Goal: Information Seeking & Learning: Check status

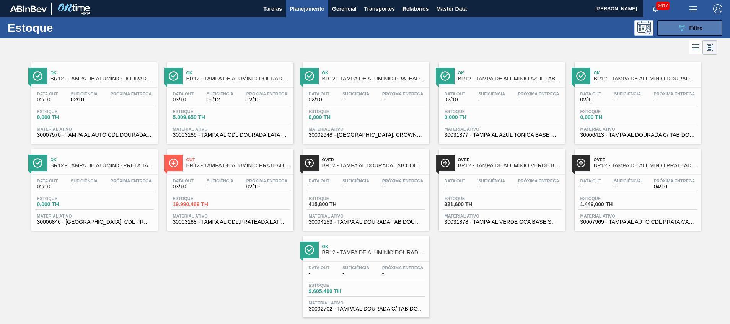
click at [693, 25] on span "Filtro" at bounding box center [695, 28] width 13 height 6
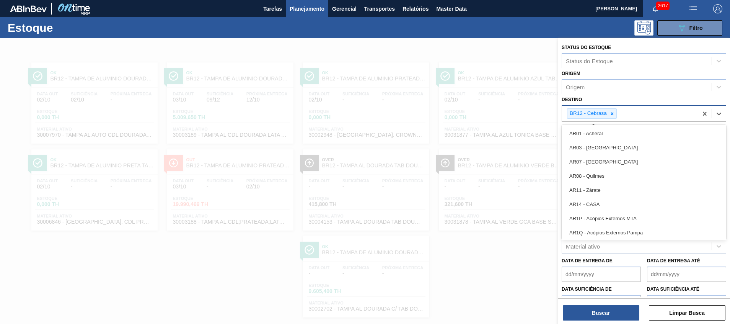
click at [635, 112] on div "BR12 - Cebrasa" at bounding box center [630, 114] width 136 height 16
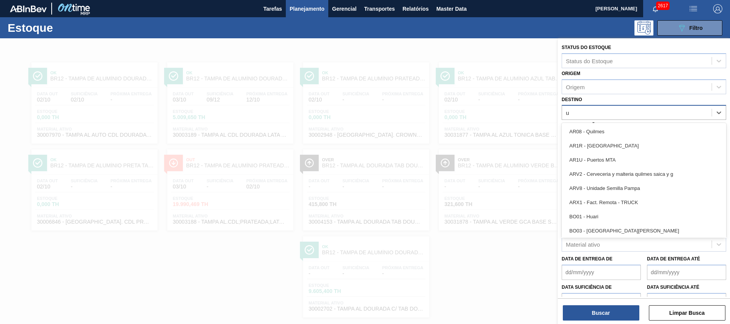
type input "ub"
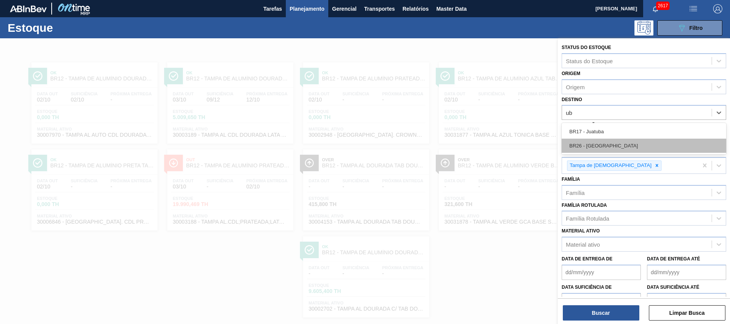
click at [666, 140] on div "BR26 - Uberlândia" at bounding box center [643, 145] width 164 height 14
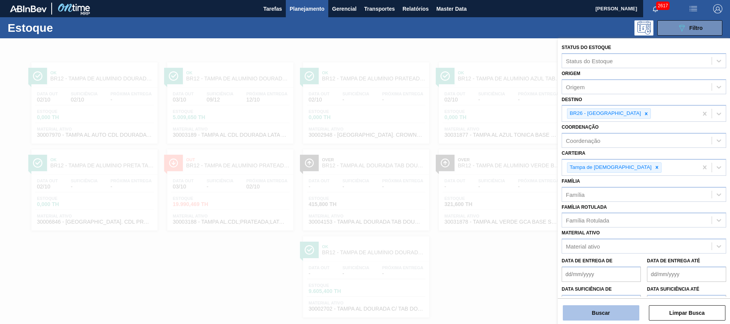
click at [611, 314] on button "Buscar" at bounding box center [601, 312] width 76 height 15
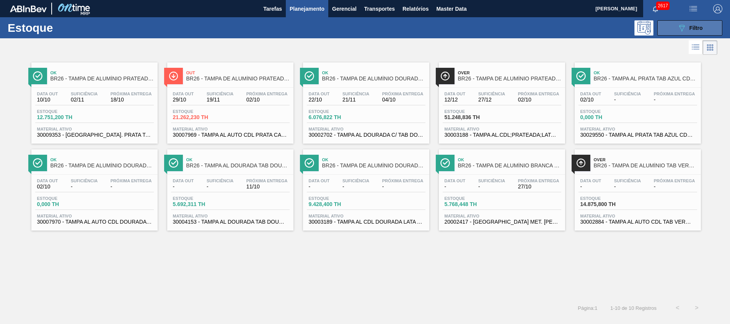
click at [684, 33] on button "089F7B8B-B2A5-4AFE-B5C0-19BA573D28AC Filtro" at bounding box center [689, 27] width 65 height 15
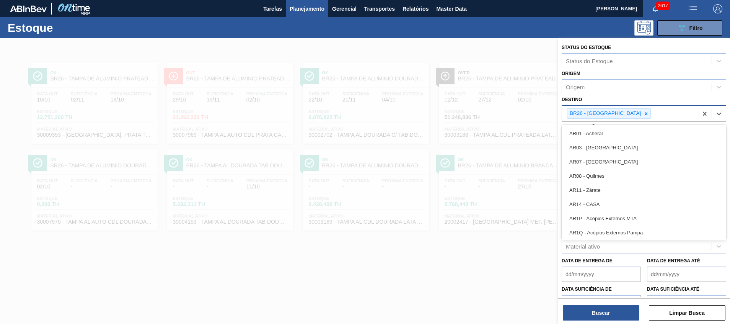
click at [688, 116] on div "BR26 - Uberlândia" at bounding box center [630, 114] width 136 height 16
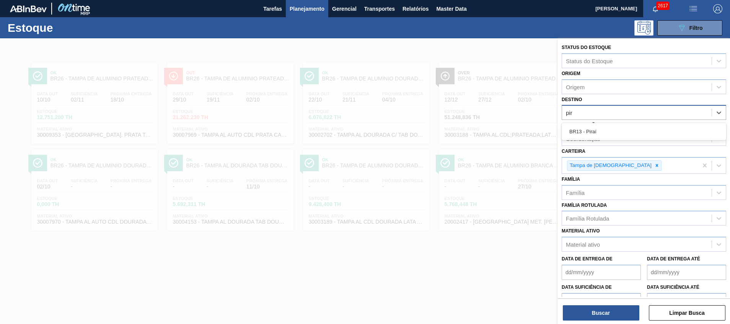
type input "pira"
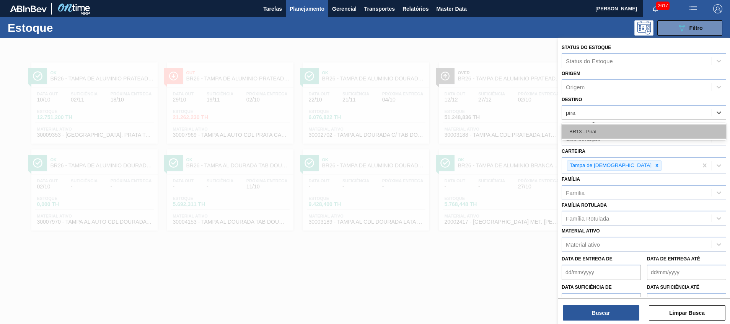
click at [701, 132] on div "BR13 - Piraí" at bounding box center [643, 131] width 164 height 14
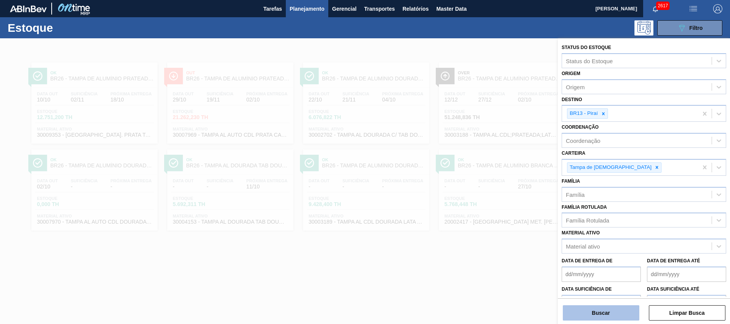
click at [588, 314] on button "Buscar" at bounding box center [601, 312] width 76 height 15
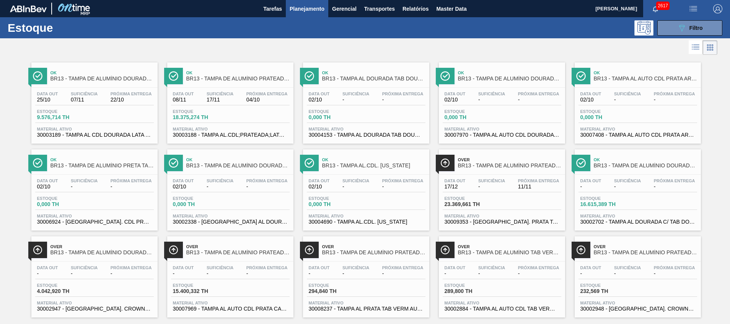
click at [119, 114] on div "Estoque 9.576,714 TH" at bounding box center [94, 116] width 119 height 14
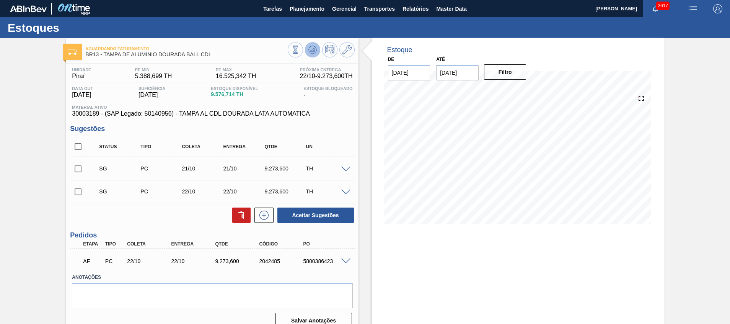
click at [311, 51] on icon at bounding box center [312, 49] width 5 height 3
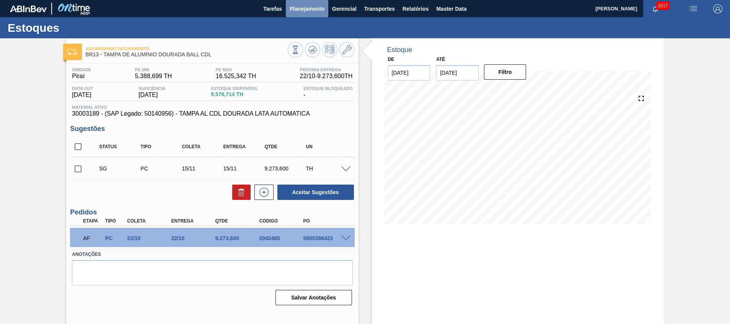
click at [307, 3] on button "Planejamento" at bounding box center [307, 8] width 42 height 17
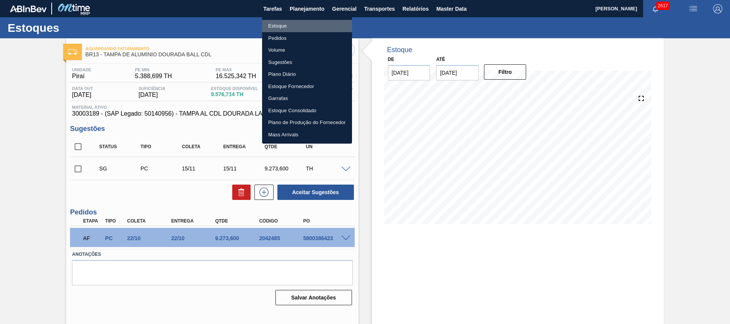
click at [312, 24] on li "Estoque" at bounding box center [307, 26] width 90 height 12
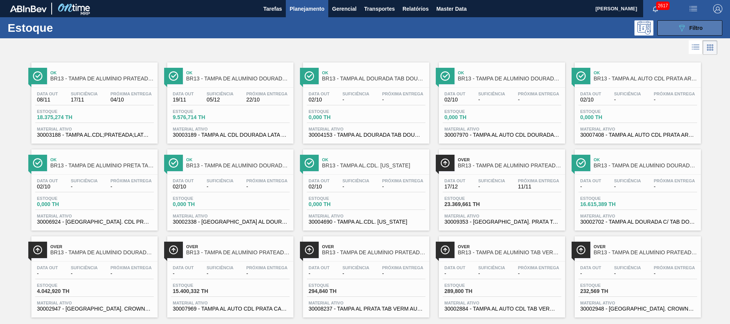
click at [704, 32] on button "089F7B8B-B2A5-4AFE-B5C0-19BA573D28AC Filtro" at bounding box center [689, 27] width 65 height 15
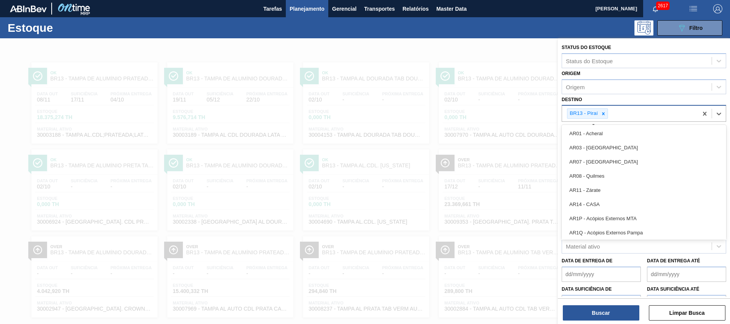
click at [632, 110] on div "BR13 - Piraí" at bounding box center [630, 114] width 136 height 16
type input "via"
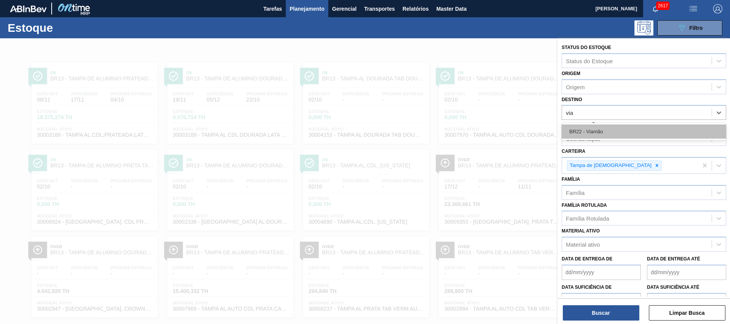
click at [647, 132] on div "BR22 - Viamão" at bounding box center [643, 131] width 164 height 14
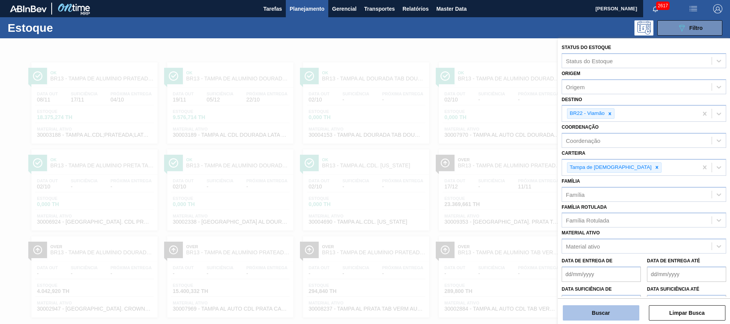
click at [574, 317] on button "Buscar" at bounding box center [601, 312] width 76 height 15
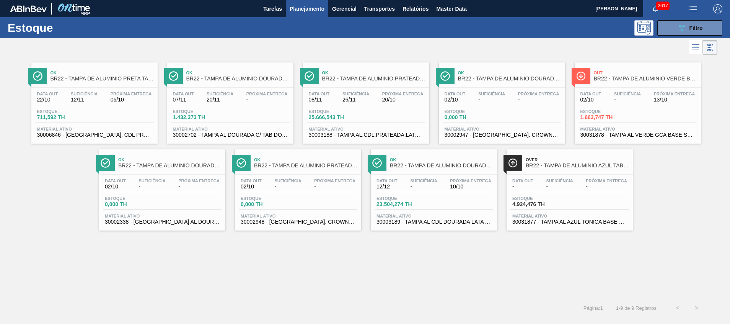
click at [322, 84] on div "Ok BR22 - TAMPA DE ALUMÍNIO PRATEADA BALL CDL" at bounding box center [373, 75] width 103 height 17
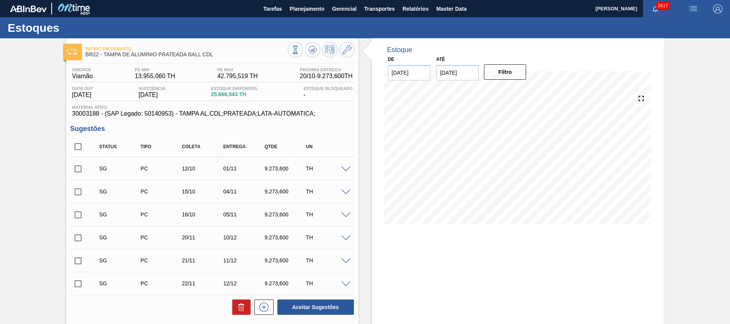
scroll to position [217, 0]
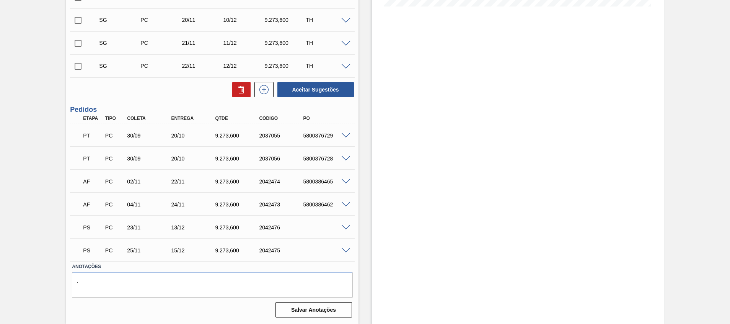
click at [347, 226] on span at bounding box center [345, 227] width 9 height 6
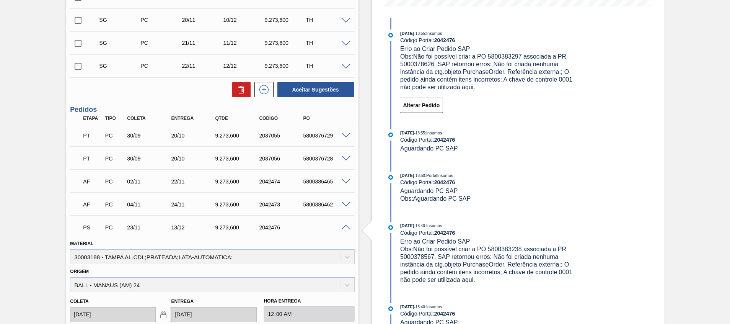
scroll to position [403, 0]
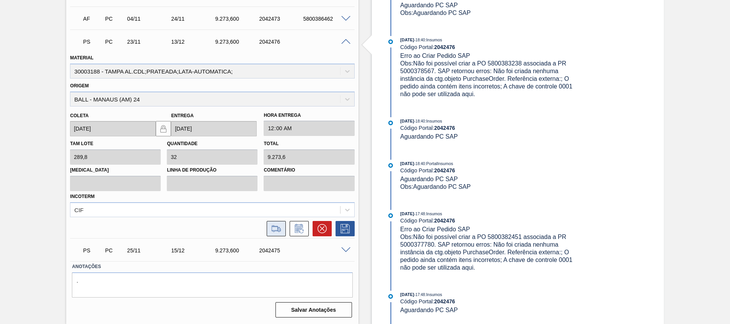
click at [280, 231] on icon at bounding box center [278, 229] width 3 height 4
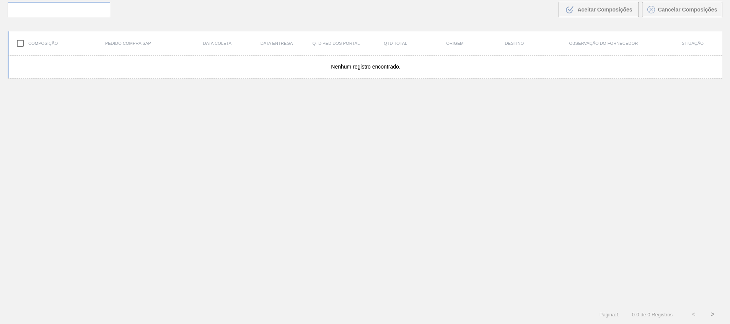
scroll to position [55, 0]
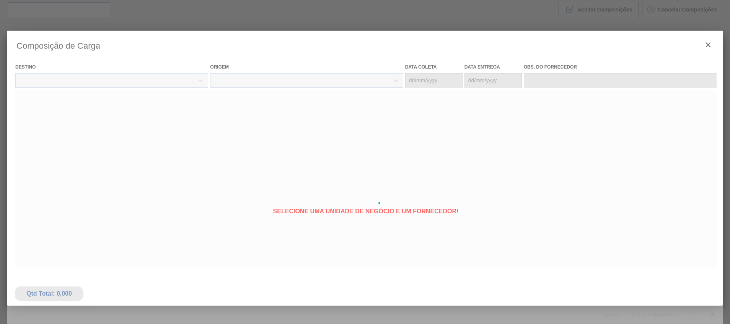
type coleta "23/11/2025"
type entrega "13/12/2025"
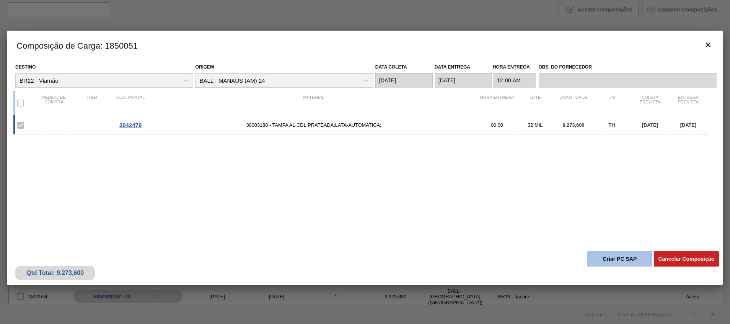
click at [626, 260] on button "Criar PC SAP" at bounding box center [619, 258] width 65 height 15
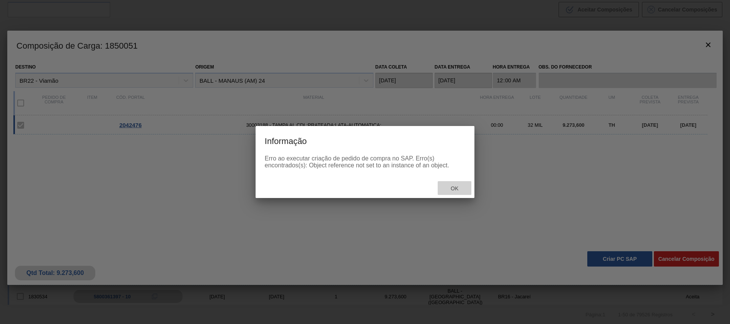
click at [459, 194] on div "Ok" at bounding box center [455, 188] width 34 height 14
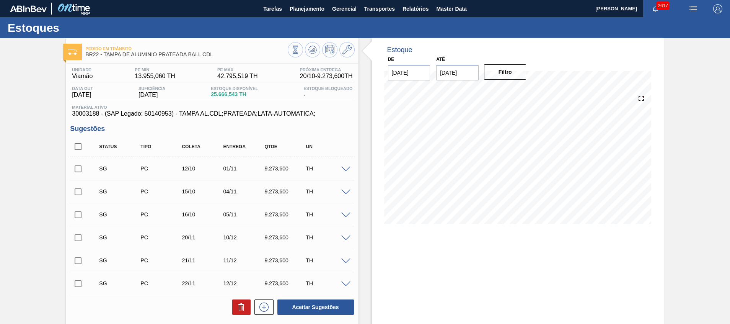
scroll to position [217, 0]
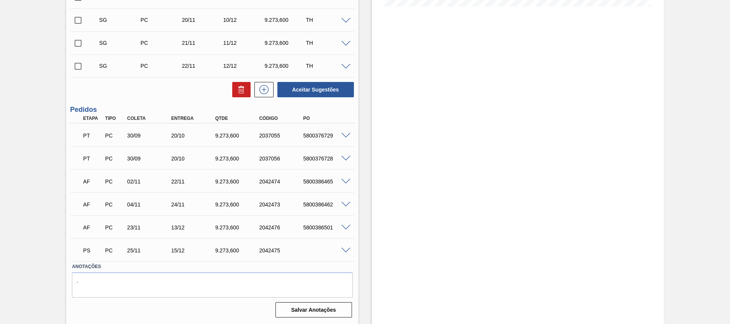
click at [346, 251] on span at bounding box center [345, 250] width 9 height 6
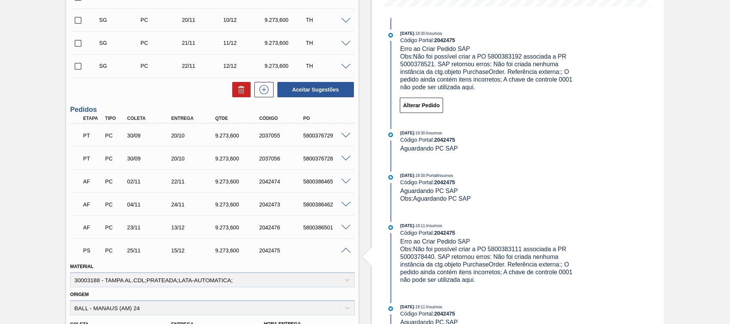
scroll to position [403, 0]
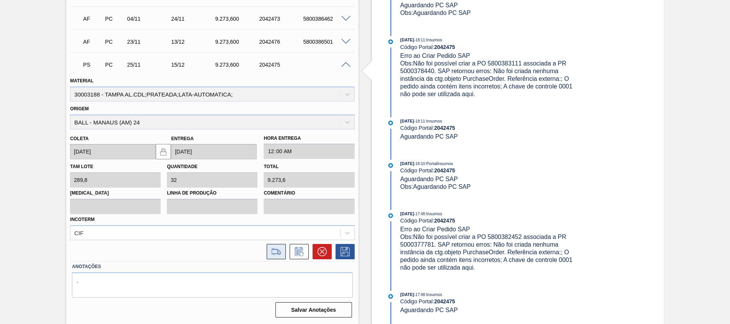
click at [272, 257] on button at bounding box center [276, 251] width 19 height 15
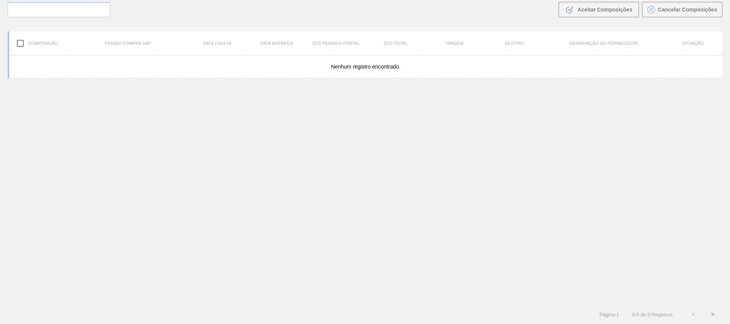
scroll to position [55, 0]
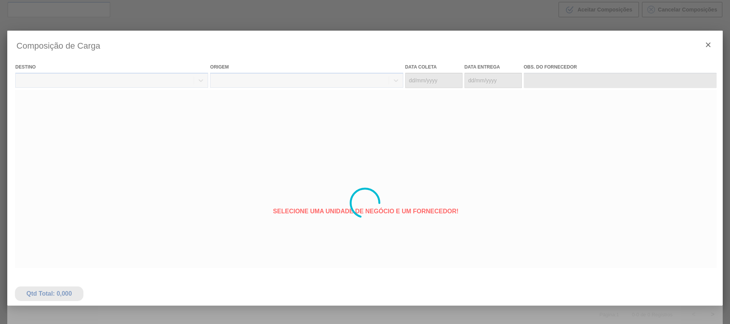
type coleta "25/11/2025"
type entrega "15/12/2025"
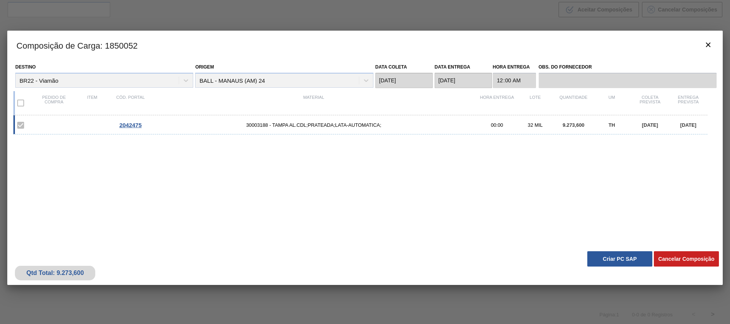
click at [605, 254] on button "Criar PC SAP" at bounding box center [619, 258] width 65 height 15
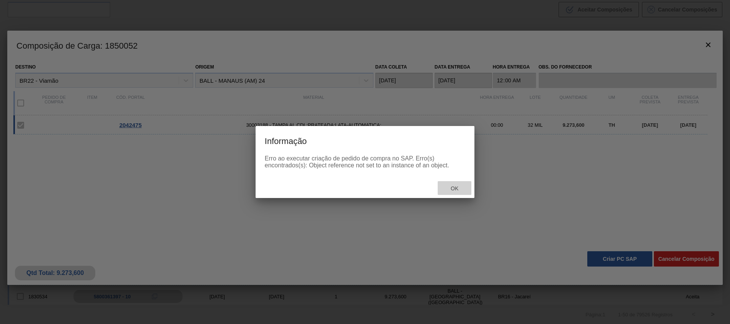
click at [457, 186] on span "Ok" at bounding box center [454, 188] width 20 height 6
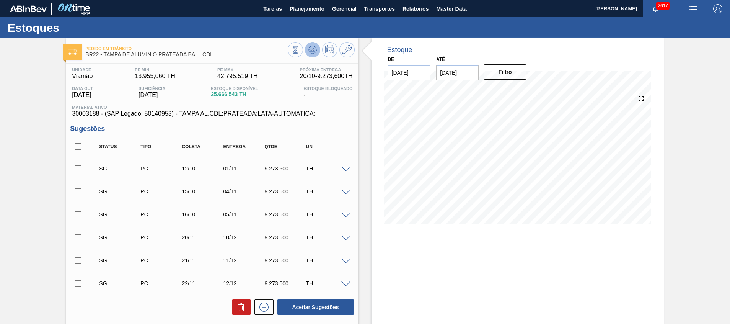
click at [314, 44] on button at bounding box center [312, 49] width 15 height 15
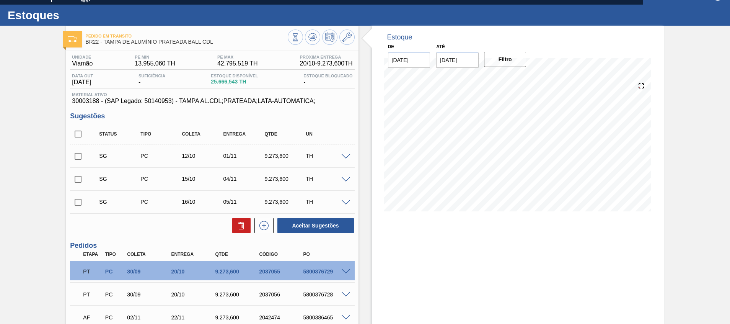
scroll to position [12, 0]
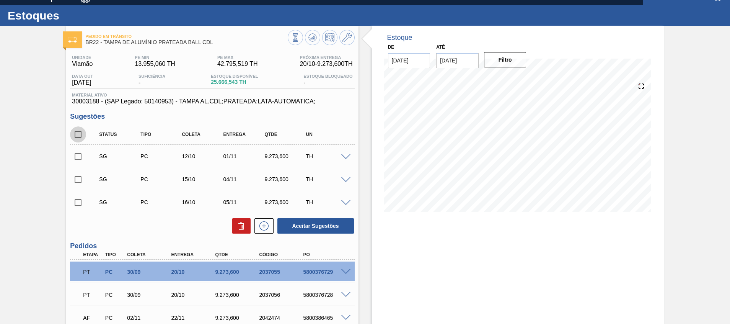
click at [76, 132] on input "checkbox" at bounding box center [78, 134] width 16 height 16
checkbox input "true"
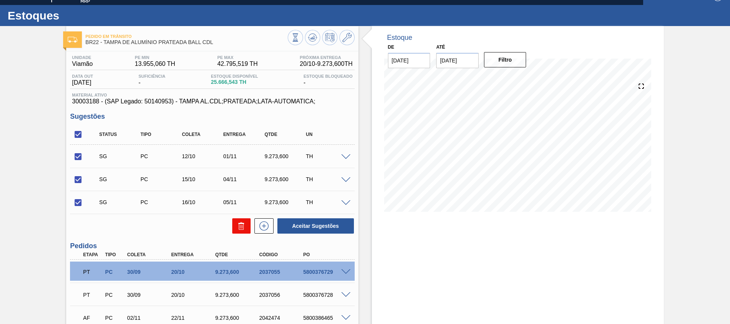
click at [237, 225] on icon at bounding box center [241, 225] width 9 height 9
checkbox input "false"
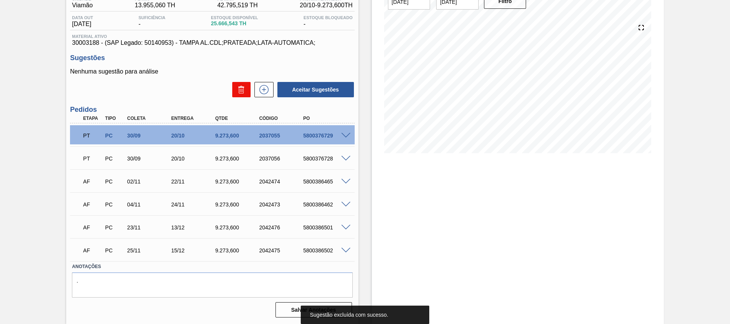
scroll to position [0, 0]
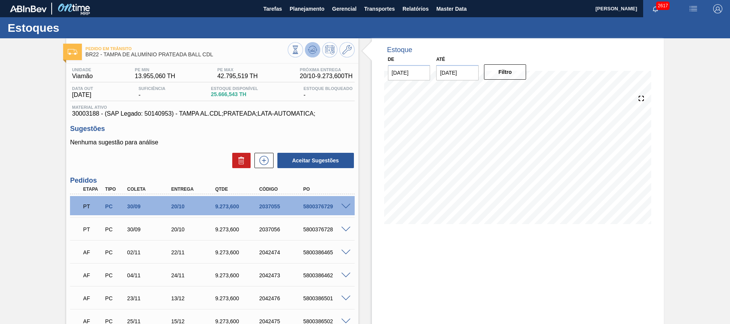
click at [310, 43] on button at bounding box center [312, 49] width 15 height 15
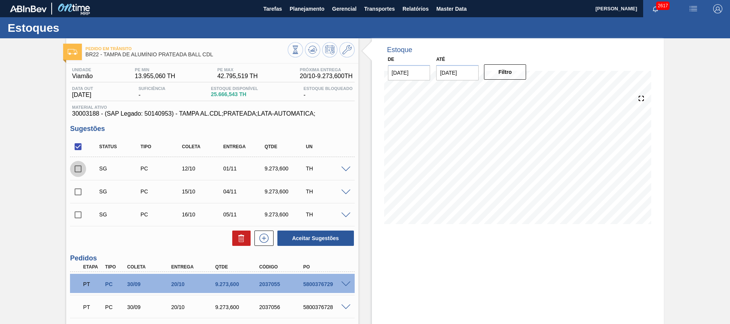
click at [83, 172] on input "checkbox" at bounding box center [78, 169] width 16 height 16
checkbox input "true"
click at [81, 195] on input "checkbox" at bounding box center [78, 192] width 16 height 16
checkbox input "true"
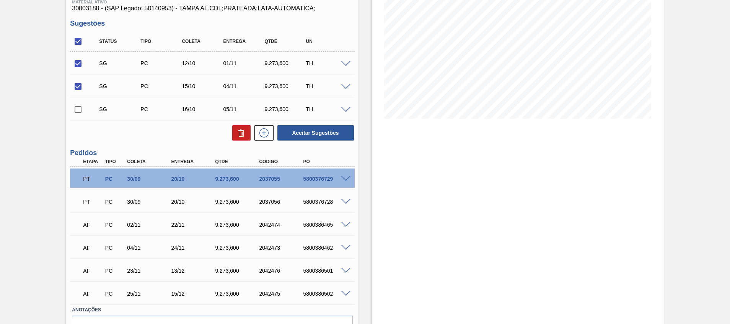
scroll to position [148, 0]
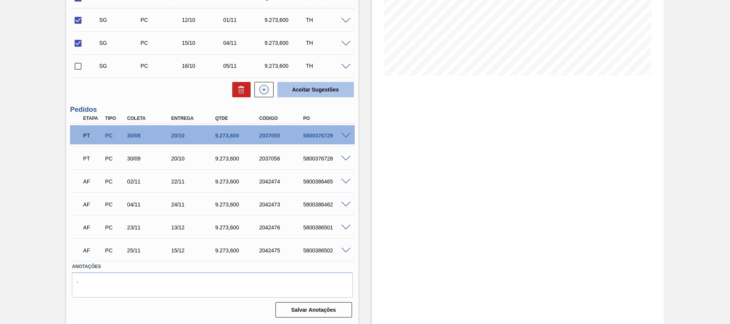
click at [328, 88] on button "Aceitar Sugestões" at bounding box center [315, 89] width 76 height 15
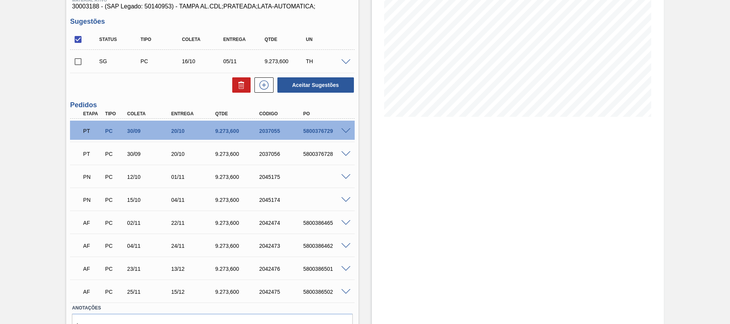
scroll to position [0, 0]
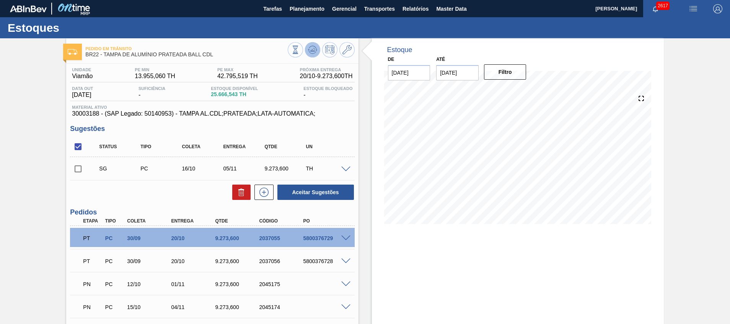
click at [307, 50] on button at bounding box center [312, 49] width 15 height 15
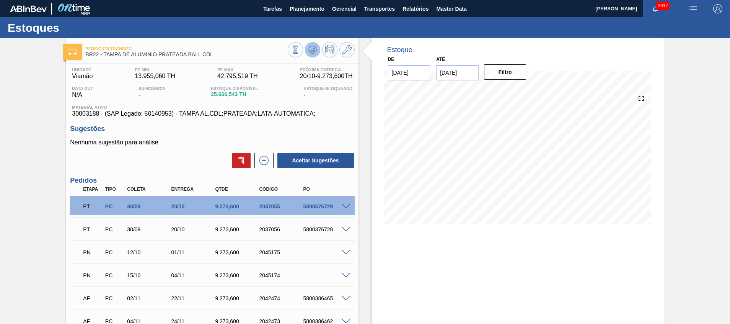
click at [315, 47] on icon at bounding box center [313, 48] width 8 height 4
click at [416, 10] on span "Relatórios" at bounding box center [415, 8] width 26 height 9
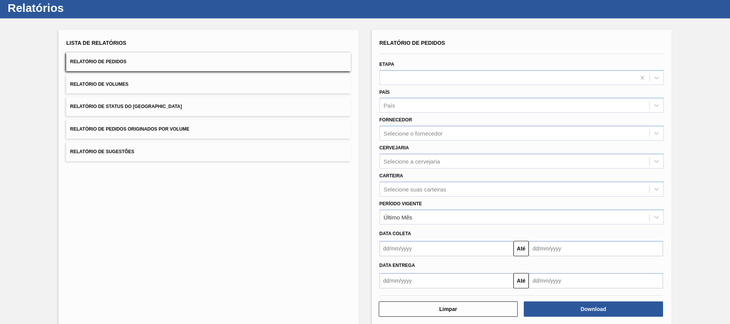
scroll to position [31, 0]
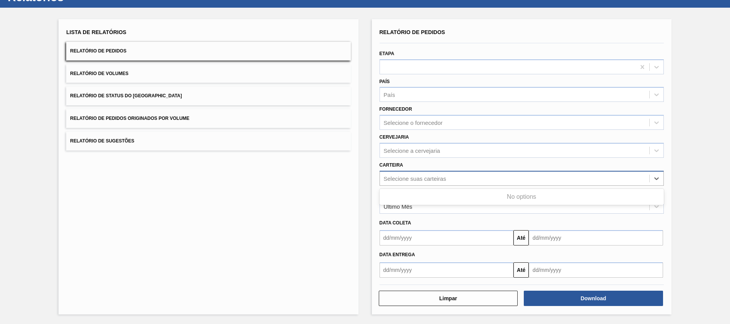
click at [447, 183] on div "Selecione suas carteiras" at bounding box center [514, 177] width 269 height 11
click at [298, 254] on div "Lista de Relatórios Relatório de Pedidos Relatório de Volumes Relatório de Stat…" at bounding box center [208, 166] width 299 height 295
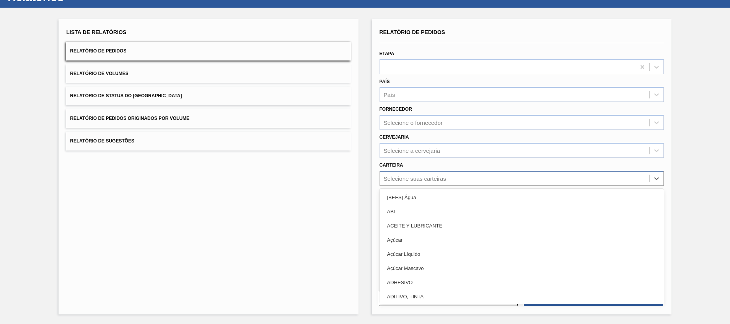
click at [443, 178] on div "Selecione suas carteiras" at bounding box center [415, 178] width 62 height 7
type input "tampa"
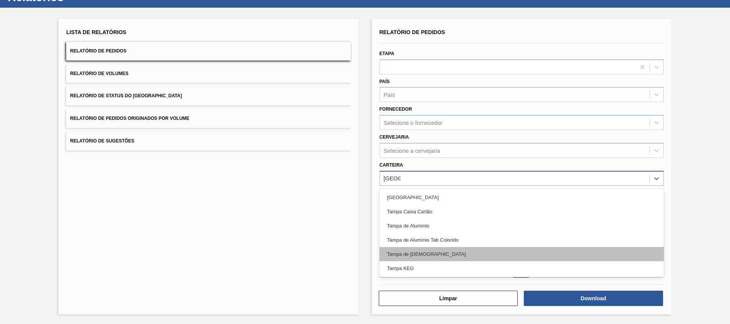
click at [436, 251] on div "Tampa de Lata" at bounding box center [521, 254] width 284 height 14
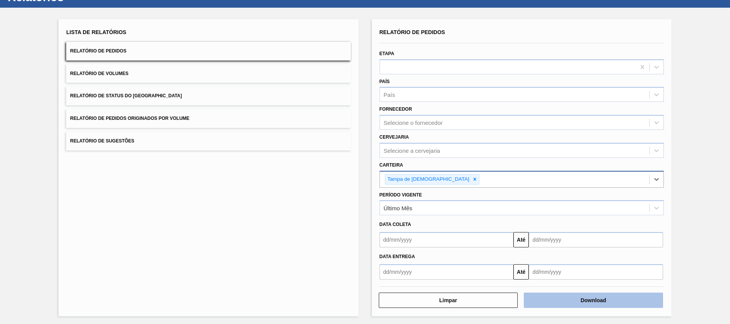
click at [588, 304] on button "Download" at bounding box center [593, 299] width 139 height 15
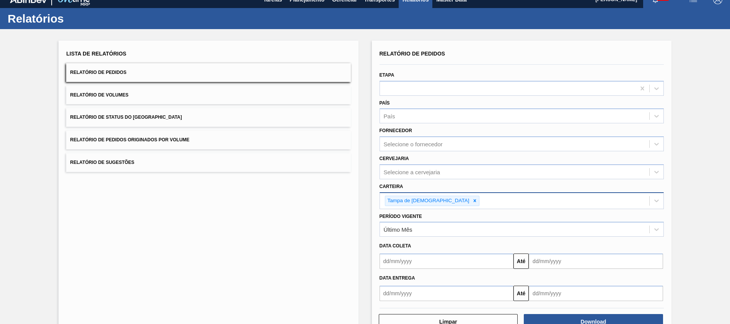
scroll to position [0, 0]
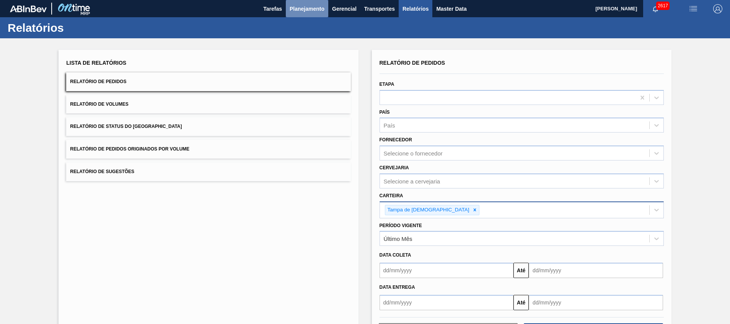
click at [299, 9] on span "Planejamento" at bounding box center [307, 8] width 35 height 9
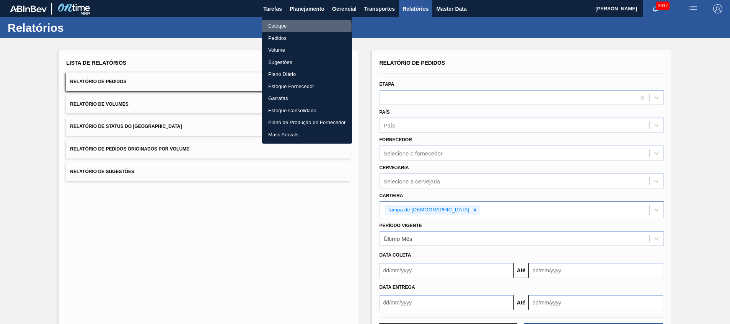
click at [283, 27] on li "Estoque" at bounding box center [307, 26] width 90 height 12
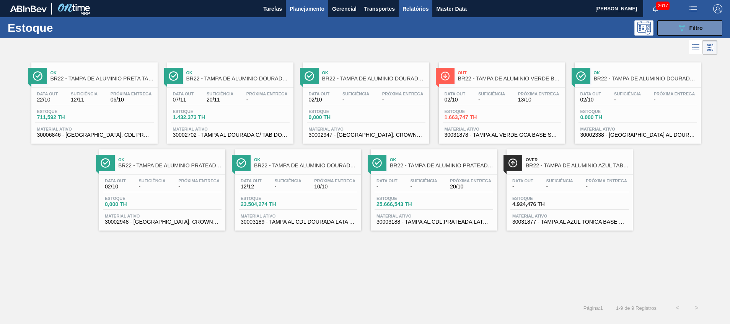
click at [402, 13] on button "Relatórios" at bounding box center [416, 8] width 34 height 17
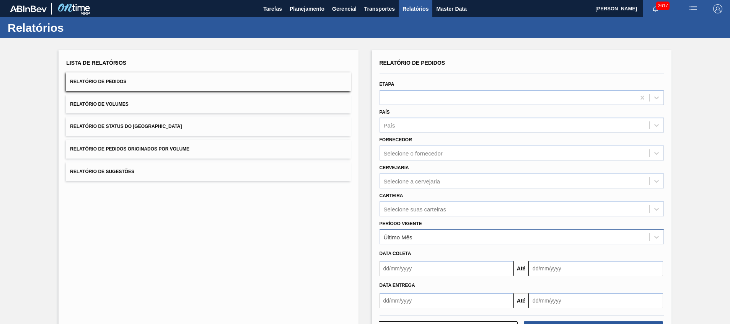
click at [474, 233] on div "Último Mês" at bounding box center [514, 236] width 269 height 11
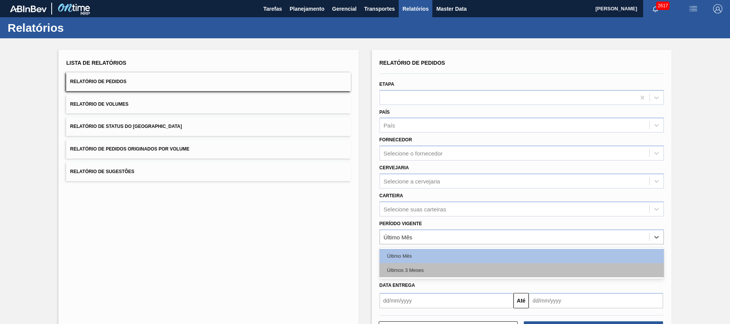
drag, startPoint x: 437, startPoint y: 262, endPoint x: 436, endPoint y: 267, distance: 5.8
click at [436, 267] on div "Último Mês Últimos 3 Meses" at bounding box center [521, 262] width 284 height 31
click at [436, 267] on div "Últimos 3 Meses" at bounding box center [521, 270] width 284 height 14
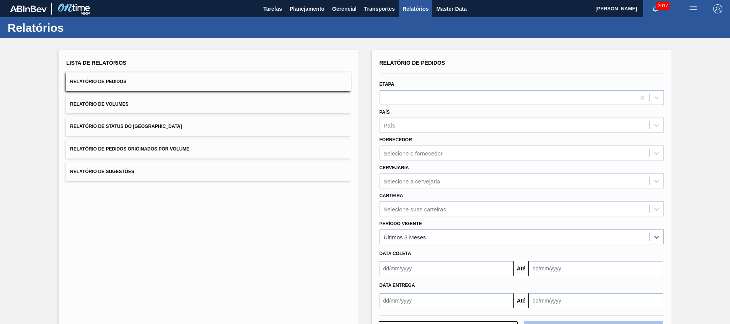
scroll to position [31, 0]
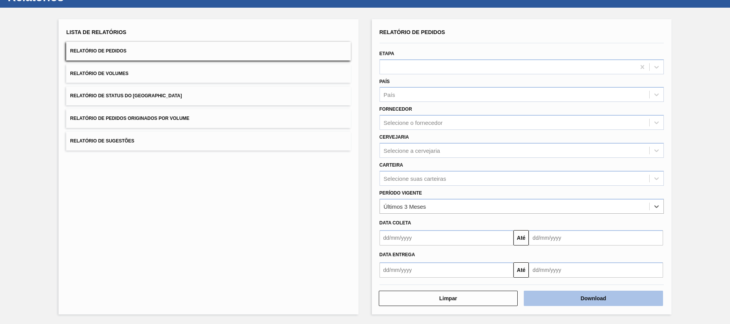
click at [556, 301] on button "Download" at bounding box center [593, 297] width 139 height 15
click at [548, 297] on button "Download" at bounding box center [593, 297] width 139 height 15
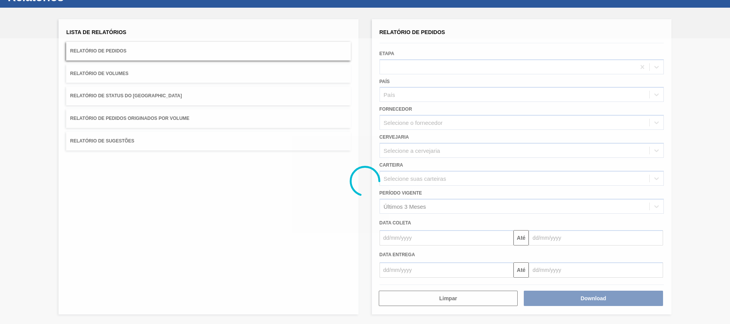
click at [459, 156] on div at bounding box center [365, 180] width 730 height 285
click at [340, 169] on div at bounding box center [365, 180] width 730 height 285
click at [340, 168] on div at bounding box center [365, 180] width 730 height 285
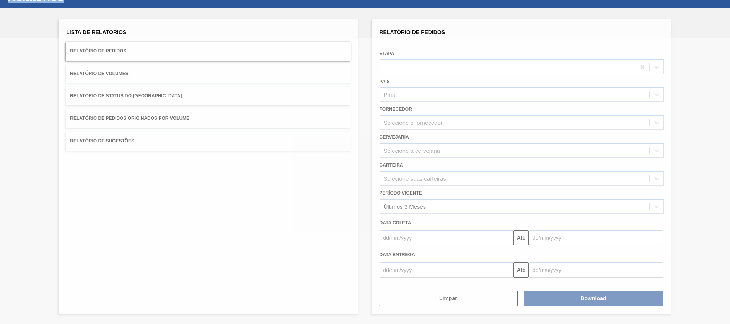
click at [340, 168] on div at bounding box center [365, 180] width 730 height 285
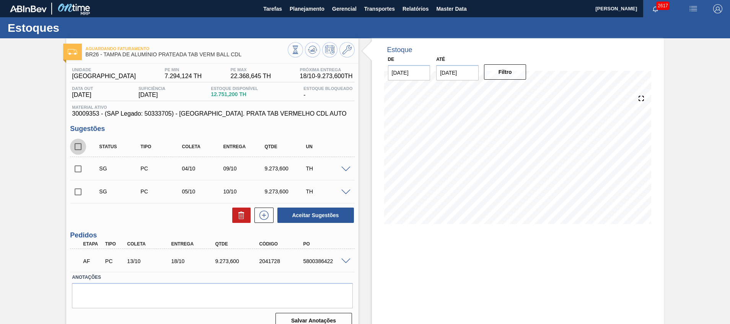
click at [76, 146] on input "checkbox" at bounding box center [78, 146] width 16 height 16
checkbox input "true"
click at [251, 212] on div at bounding box center [262, 214] width 23 height 15
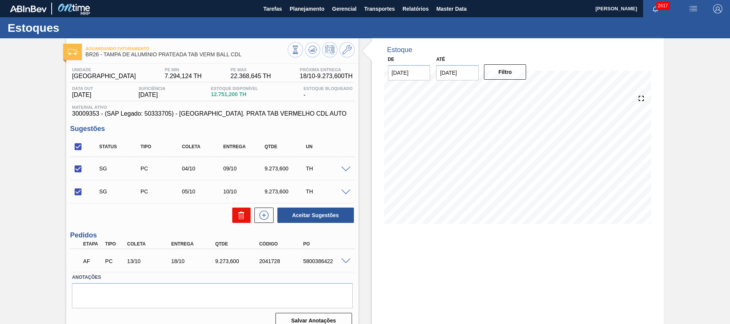
drag, startPoint x: 250, startPoint y: 212, endPoint x: 237, endPoint y: 218, distance: 14.7
click at [237, 218] on div "Aceitar Sugestões" at bounding box center [212, 215] width 284 height 17
click at [237, 218] on icon at bounding box center [241, 214] width 9 height 9
checkbox input "false"
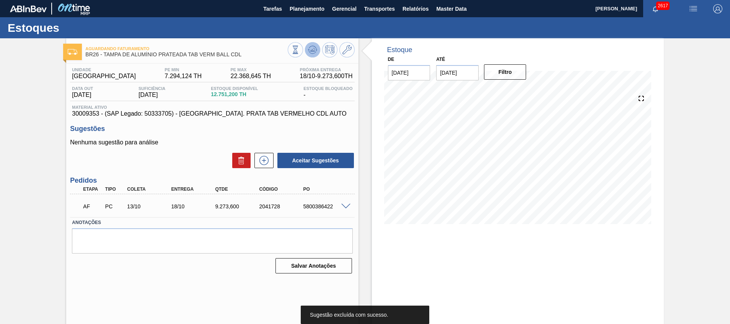
click at [311, 53] on icon at bounding box center [312, 49] width 9 height 9
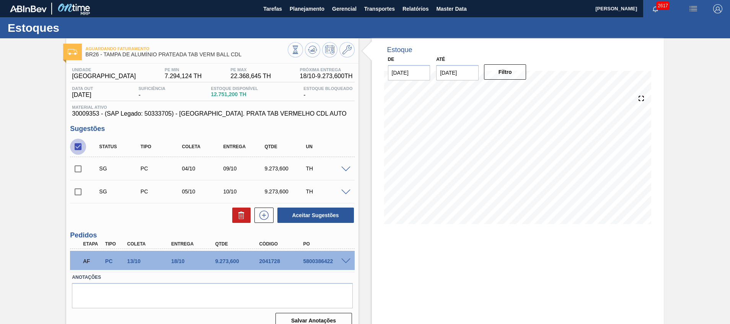
click at [77, 145] on input "checkbox" at bounding box center [78, 146] width 16 height 16
checkbox input "true"
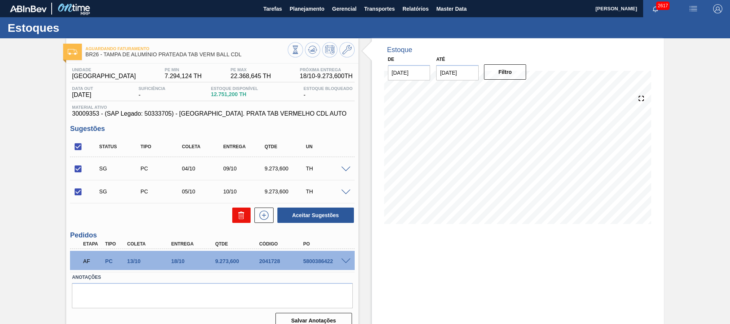
click at [245, 211] on icon at bounding box center [241, 214] width 9 height 9
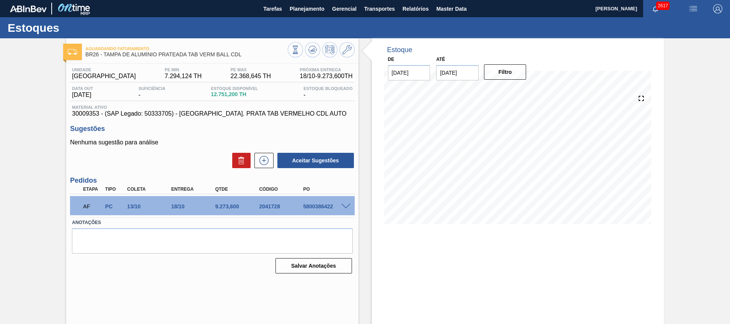
click at [347, 205] on span at bounding box center [345, 206] width 9 height 6
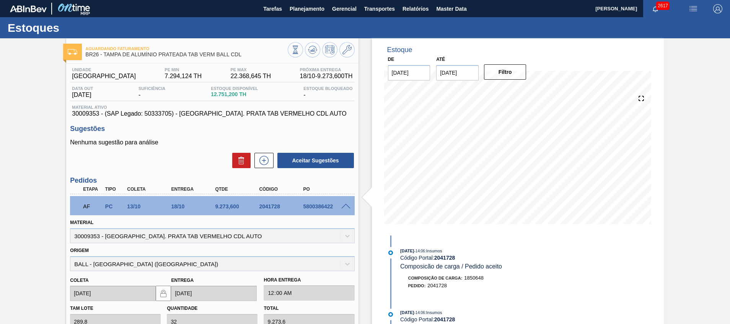
scroll to position [142, 0]
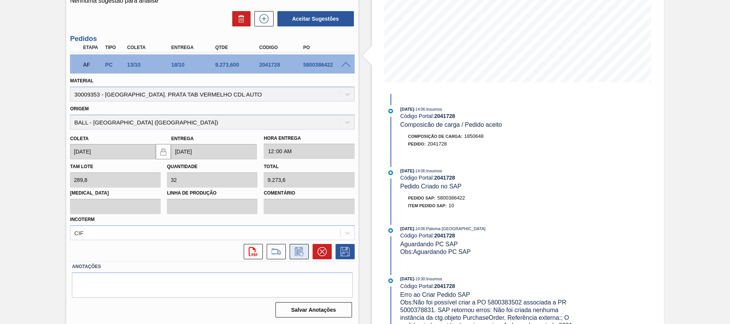
click at [293, 255] on icon at bounding box center [299, 251] width 12 height 9
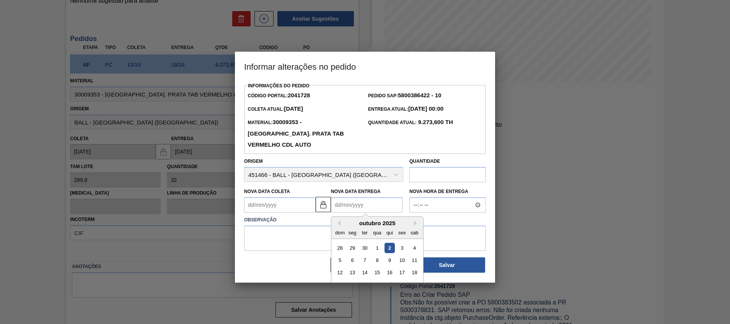
click at [360, 197] on Entrega2041728 "Nova Data Entrega" at bounding box center [367, 204] width 72 height 15
click at [351, 267] on div "13" at bounding box center [352, 272] width 10 height 10
type Coleta2041728 "08/10/2025"
type Entrega2041728 "13/10/2025"
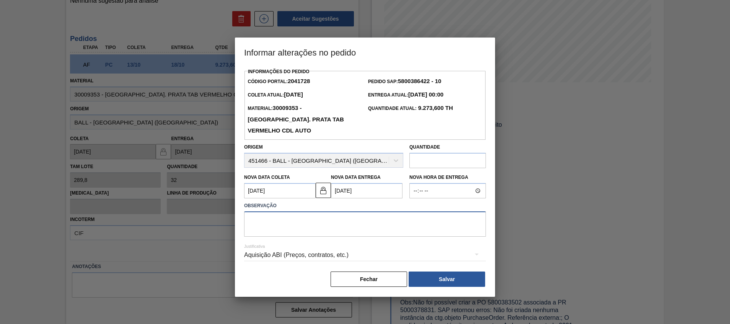
click at [363, 212] on textarea at bounding box center [365, 223] width 242 height 25
type textarea "a"
type textarea "Antecipação"
click at [436, 272] on button "Salvar" at bounding box center [446, 278] width 76 height 15
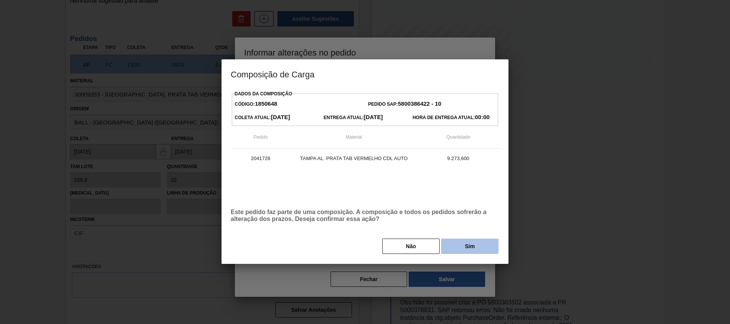
click at [463, 241] on button "Sim" at bounding box center [469, 245] width 57 height 15
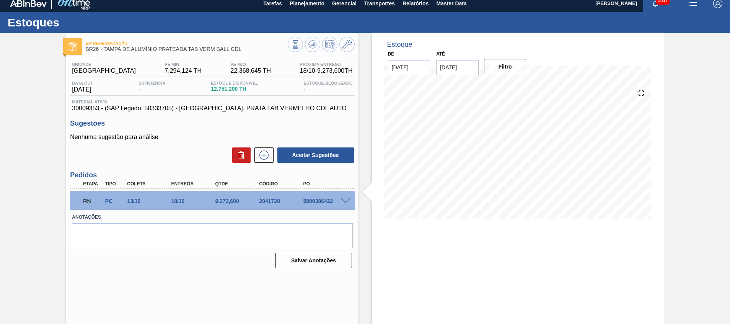
scroll to position [5, 0]
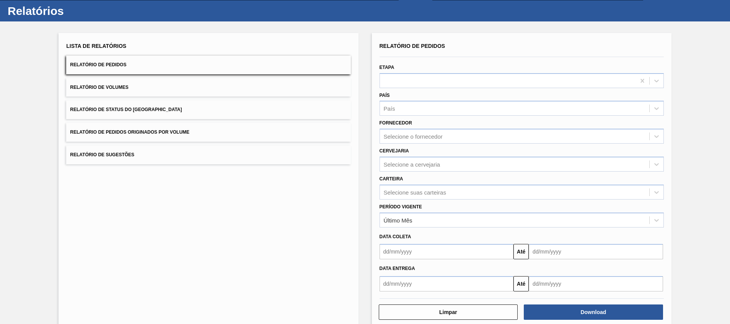
scroll to position [31, 0]
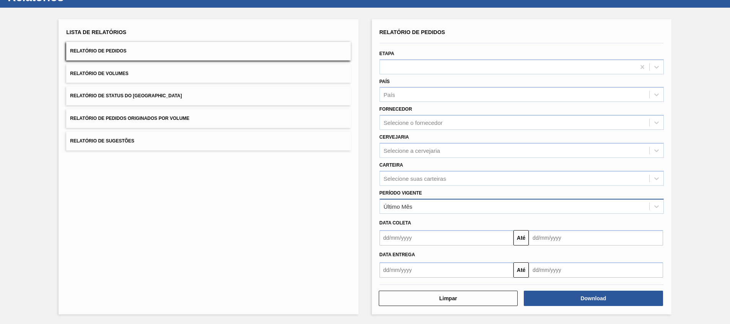
click at [401, 206] on div "Último Mês" at bounding box center [398, 206] width 29 height 7
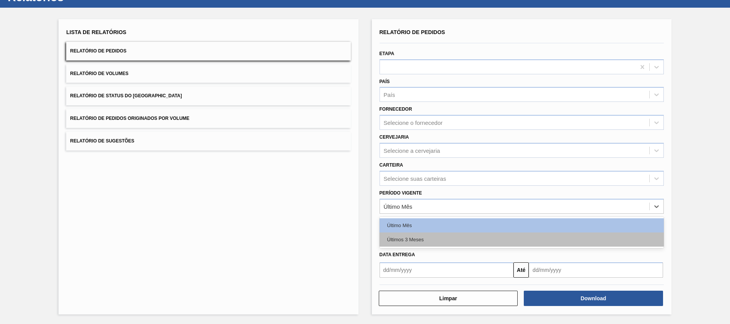
click at [415, 239] on div "Últimos 3 Meses" at bounding box center [521, 239] width 284 height 14
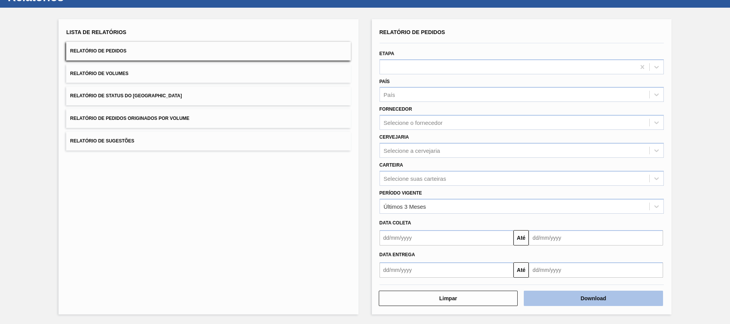
click at [545, 299] on button "Download" at bounding box center [593, 297] width 139 height 15
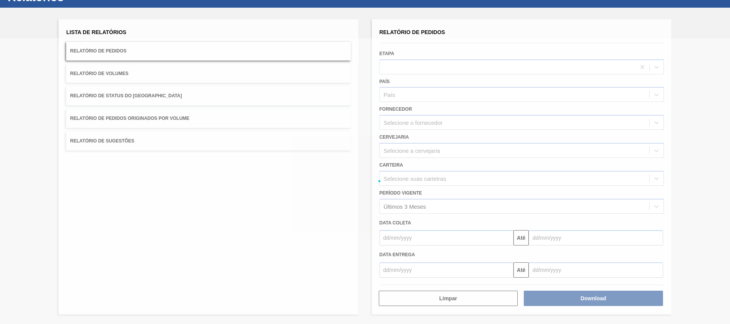
click at [426, 179] on div at bounding box center [365, 180] width 730 height 285
click at [434, 191] on div at bounding box center [365, 180] width 730 height 285
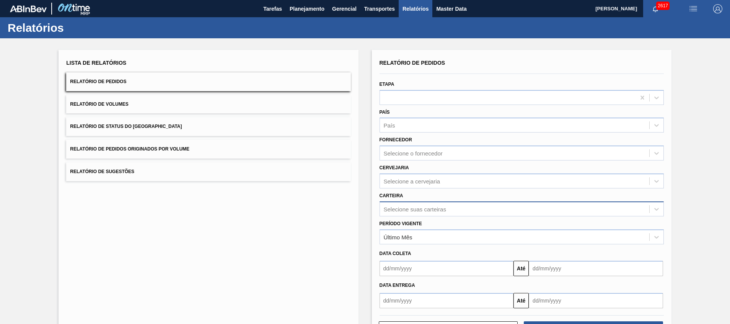
click at [410, 215] on div "Selecione suas carteiras" at bounding box center [521, 208] width 284 height 15
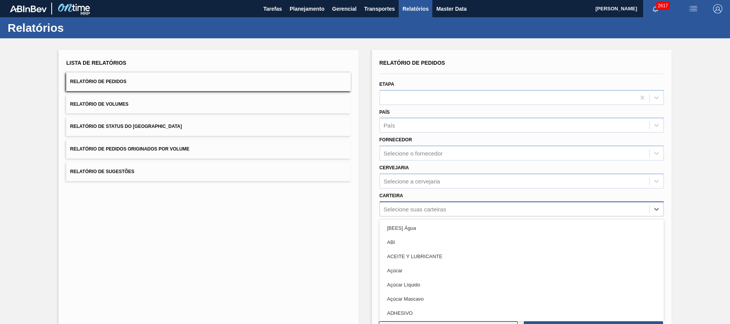
scroll to position [13, 0]
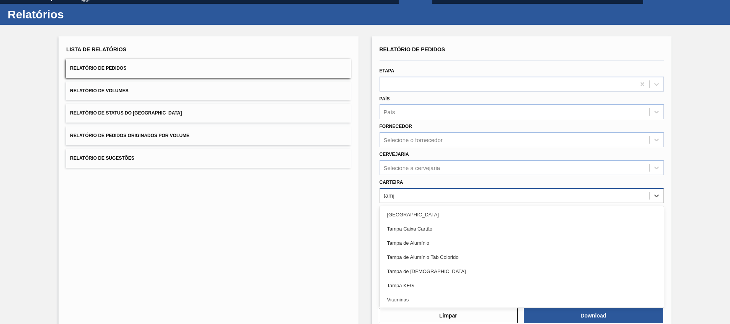
type input "tampa"
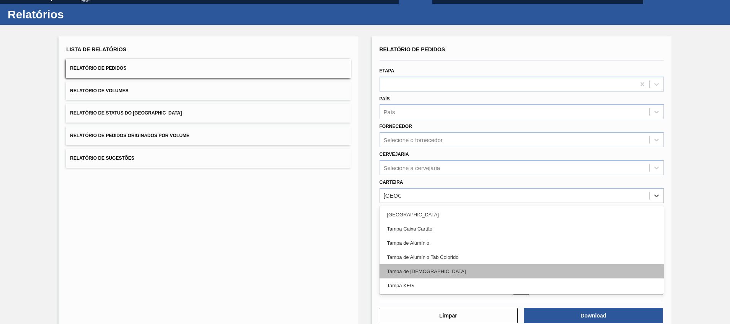
click at [435, 269] on div "Tampa de Lata" at bounding box center [521, 271] width 284 height 14
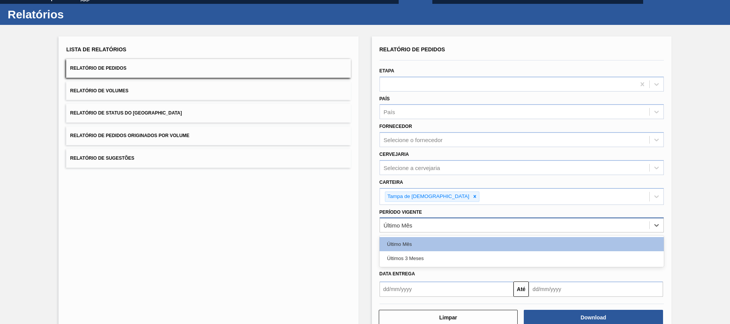
click at [436, 230] on div "Último Mês" at bounding box center [514, 225] width 269 height 11
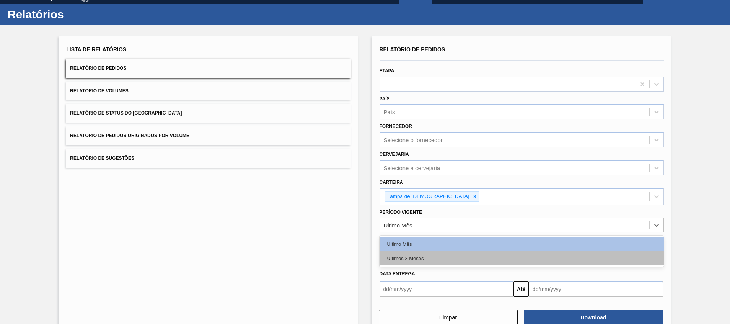
click at [431, 259] on div "Últimos 3 Meses" at bounding box center [521, 258] width 284 height 14
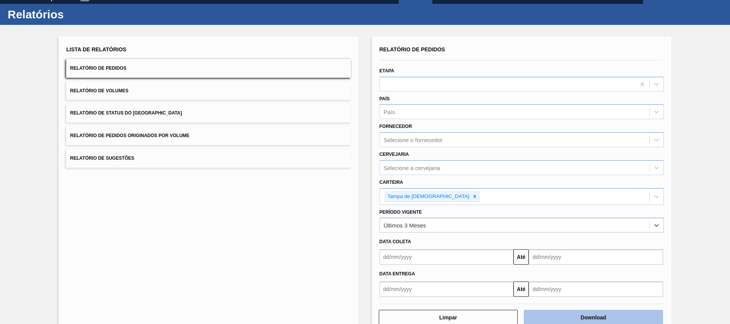
click at [569, 317] on button "Download" at bounding box center [593, 316] width 139 height 15
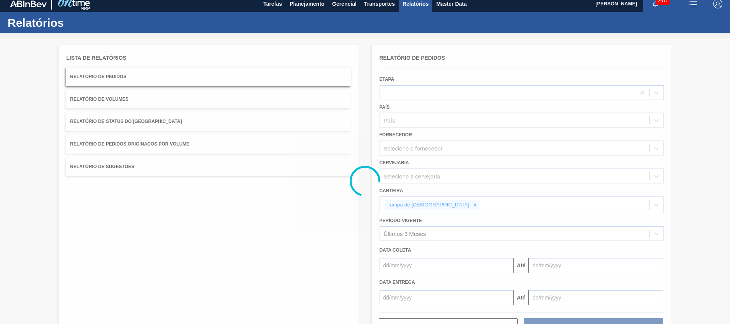
scroll to position [0, 0]
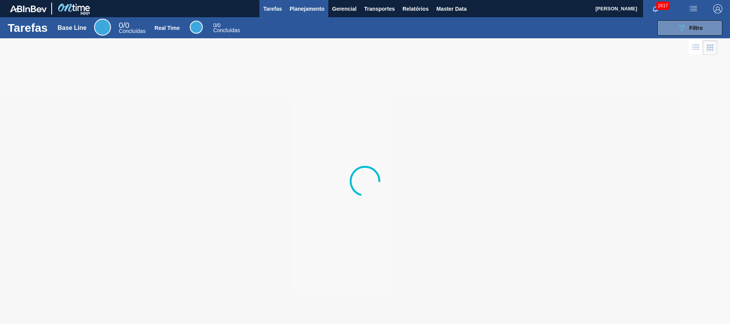
click at [309, 11] on span "Planejamento" at bounding box center [307, 8] width 35 height 9
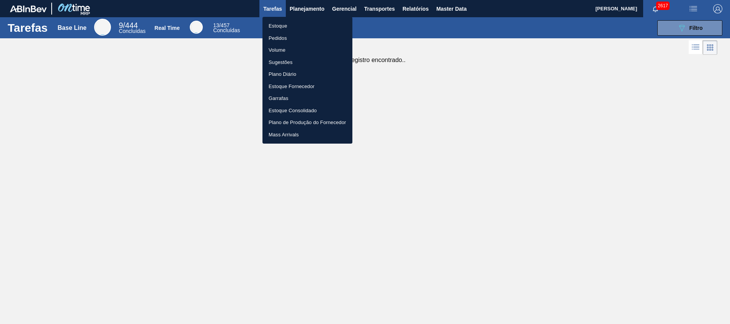
click at [296, 25] on li "Estoque" at bounding box center [307, 26] width 90 height 12
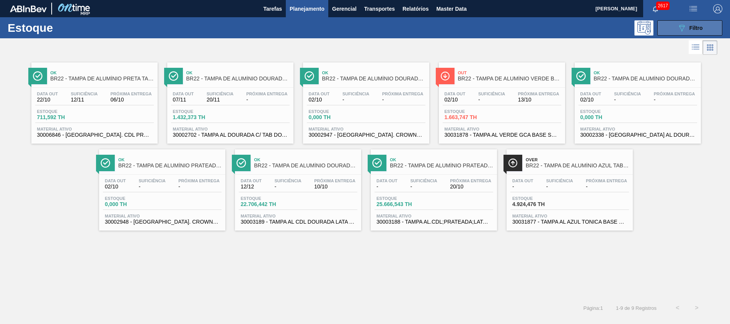
click at [698, 28] on span "Filtro" at bounding box center [695, 28] width 13 height 6
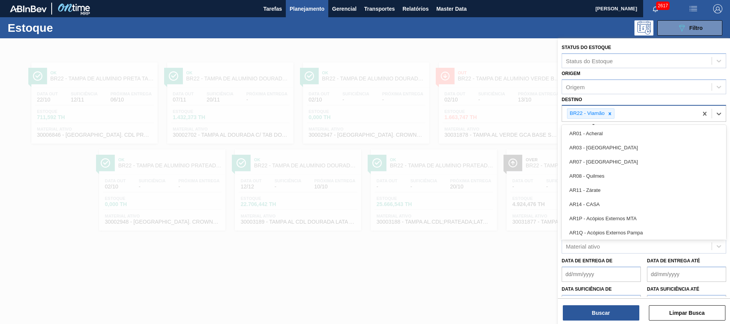
click at [636, 114] on div "BR22 - Viamão" at bounding box center [630, 114] width 136 height 16
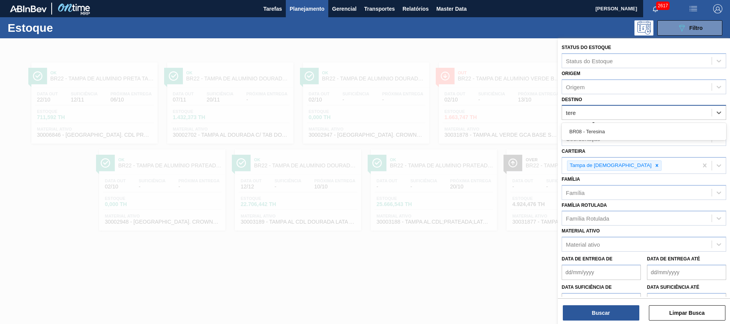
type input "teres"
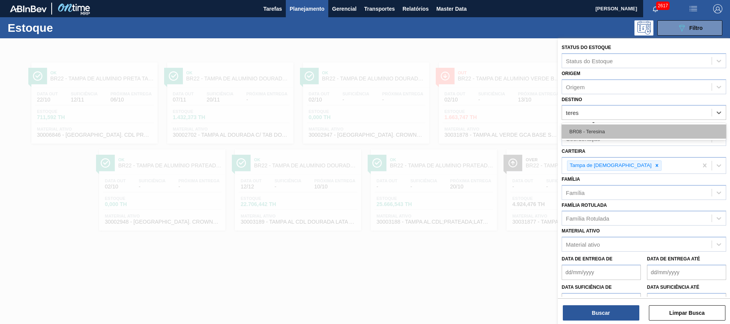
click at [627, 133] on div "BR08 - Teresina" at bounding box center [643, 131] width 164 height 14
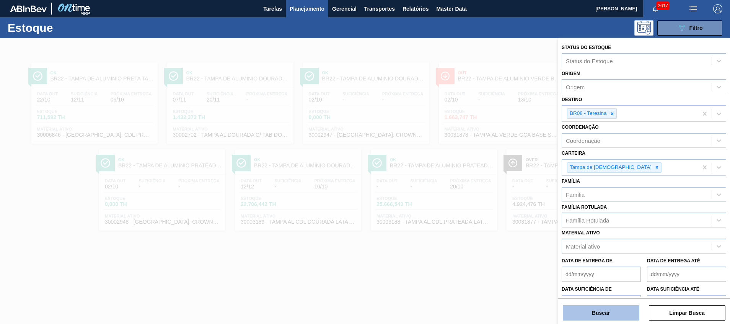
click at [585, 313] on button "Buscar" at bounding box center [601, 312] width 76 height 15
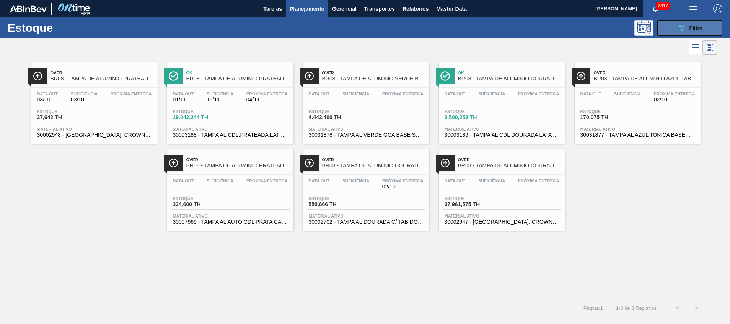
drag, startPoint x: 678, startPoint y: 25, endPoint x: 664, endPoint y: 34, distance: 17.2
click at [678, 24] on button "089F7B8B-B2A5-4AFE-B5C0-19BA573D28AC Filtro" at bounding box center [689, 27] width 65 height 15
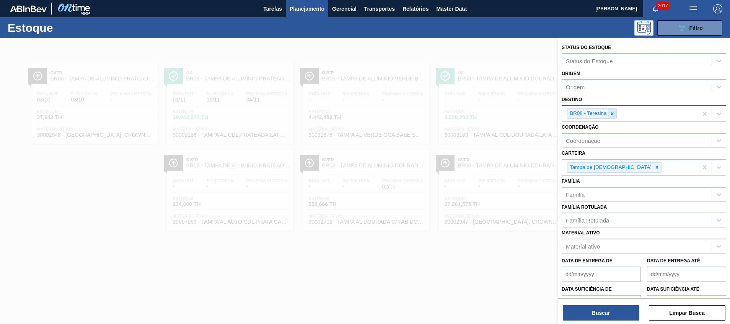
click at [615, 109] on div at bounding box center [612, 114] width 8 height 10
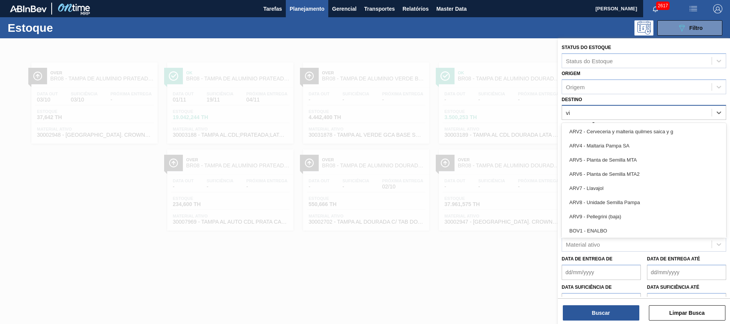
type input "via"
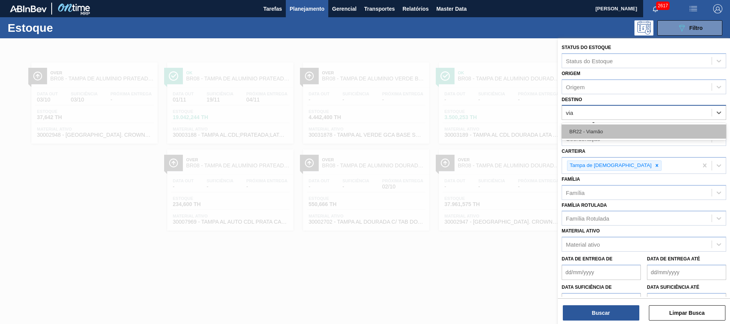
click at [608, 134] on div "BR22 - Viamão" at bounding box center [643, 131] width 164 height 14
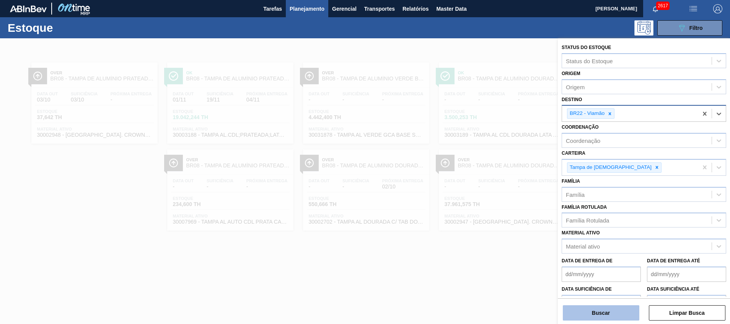
click at [584, 307] on button "Buscar" at bounding box center [601, 312] width 76 height 15
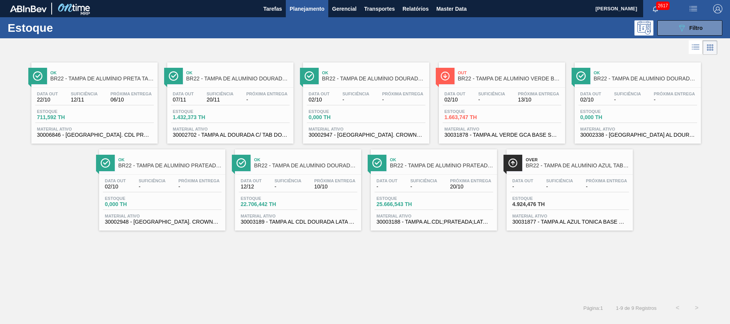
click at [108, 104] on div "Data out 22/10 Suficiência 12/11 Próxima Entrega 06/10" at bounding box center [94, 98] width 119 height 14
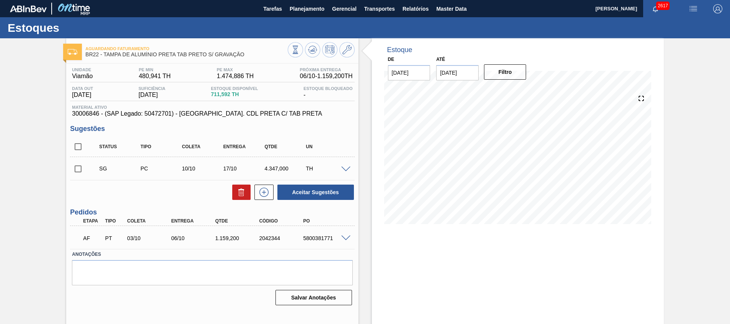
click at [85, 147] on input "checkbox" at bounding box center [78, 146] width 16 height 16
checkbox input "true"
click at [254, 194] on button at bounding box center [263, 191] width 19 height 15
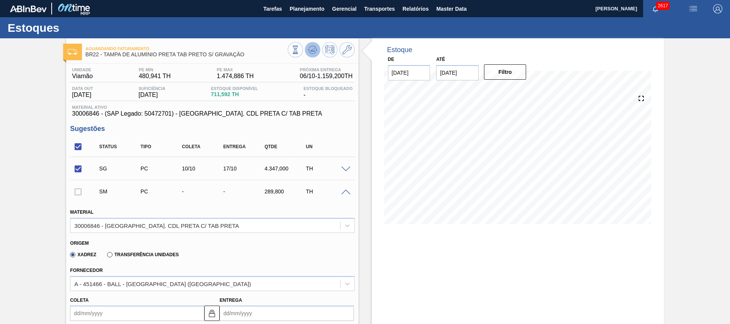
click at [314, 54] on icon at bounding box center [312, 49] width 9 height 9
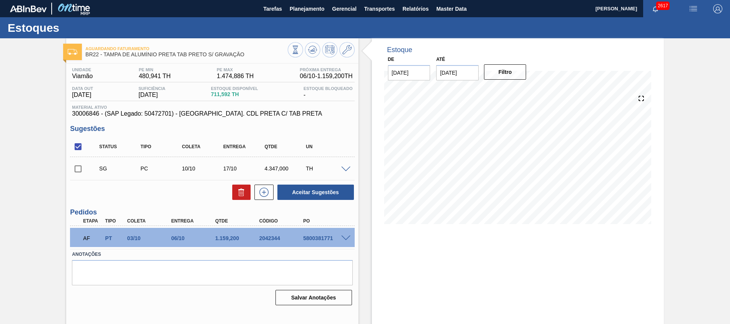
click at [83, 170] on input "checkbox" at bounding box center [78, 169] width 16 height 16
click at [233, 191] on button at bounding box center [241, 191] width 18 height 15
checkbox input "false"
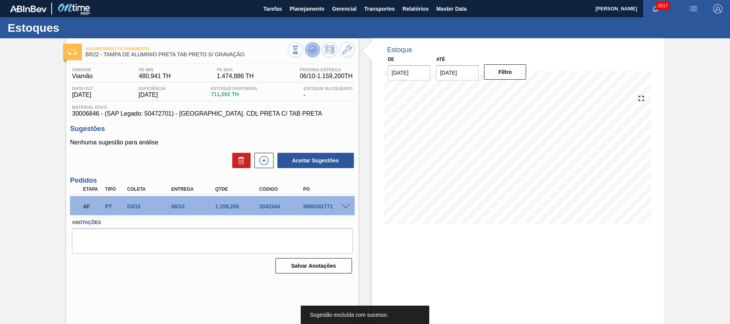
click at [308, 52] on icon at bounding box center [312, 49] width 9 height 9
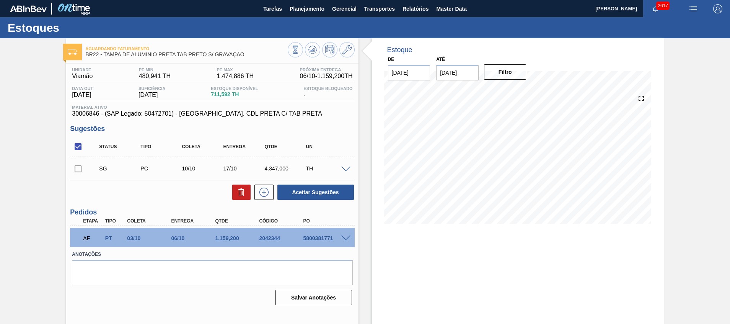
click at [77, 171] on input "checkbox" at bounding box center [78, 169] width 16 height 16
checkbox input "true"
click at [233, 198] on button at bounding box center [241, 191] width 18 height 15
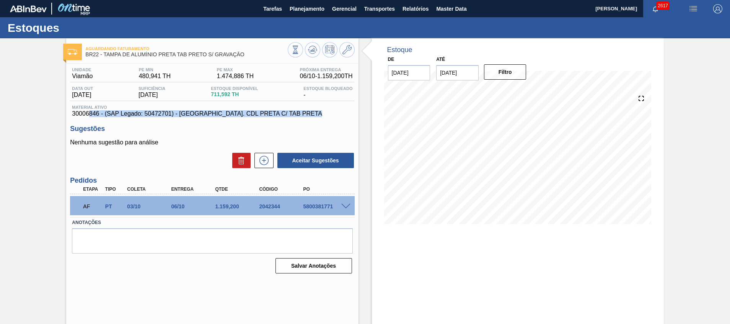
drag, startPoint x: 71, startPoint y: 117, endPoint x: 90, endPoint y: 114, distance: 19.0
click at [90, 114] on div "Unidade Viamão PE MIN 480,941 TH PE MAX 1.474,886 TH Próxima Entrega 06/10 - 1.…" at bounding box center [212, 169] width 292 height 212
click at [90, 114] on span "30006846 - (SAP Legado: 50472701) - TAMPA AL. CDL PRETA C/ TAB PRETA" at bounding box center [212, 113] width 280 height 7
click at [81, 114] on span "30006846 - (SAP Legado: 50472701) - TAMPA AL. CDL PRETA C/ TAB PRETA" at bounding box center [212, 113] width 280 height 7
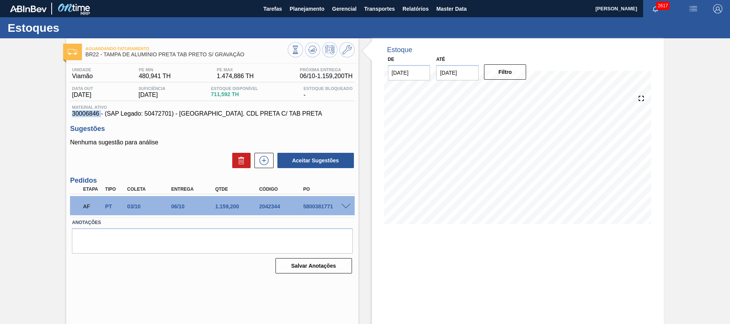
click at [81, 114] on span "30006846 - (SAP Legado: 50472701) - TAMPA AL. CDL PRETA C/ TAB PRETA" at bounding box center [212, 113] width 280 height 7
copy span "30006846"
drag, startPoint x: 247, startPoint y: 60, endPoint x: 104, endPoint y: 58, distance: 142.7
click at [104, 58] on div "Aguardando Faturamento BR22 - TAMPA DE ALUMÍNIO PRETA TAB PRETO S/ GRAVAÇÃO Uni…" at bounding box center [212, 183] width 292 height 291
copy span "TAMPA DE ALUMÍNIO PRETA TAB PRETO S/ GRAVAÇÃO"
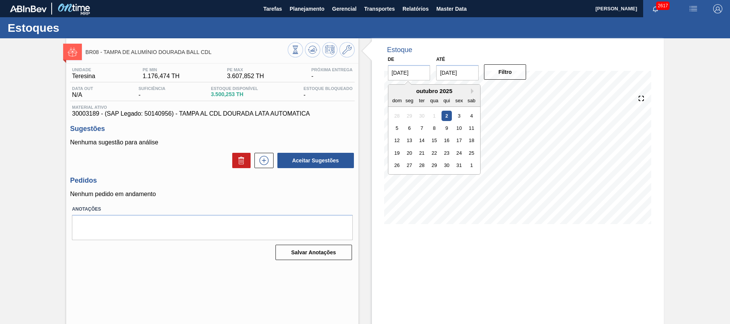
click at [412, 71] on input "[DATE]" at bounding box center [409, 72] width 42 height 15
click at [451, 74] on input "[DATE]" at bounding box center [457, 72] width 42 height 15
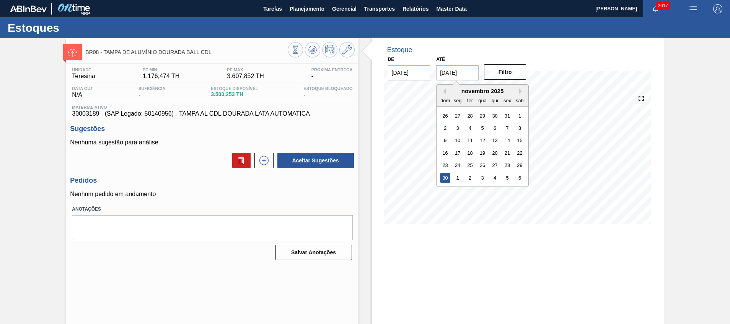
click at [588, 291] on div "Estoque De [DATE] Até [DATE] Previous Month Next Month [DATE] dom seg ter qua q…" at bounding box center [518, 183] width 292 height 291
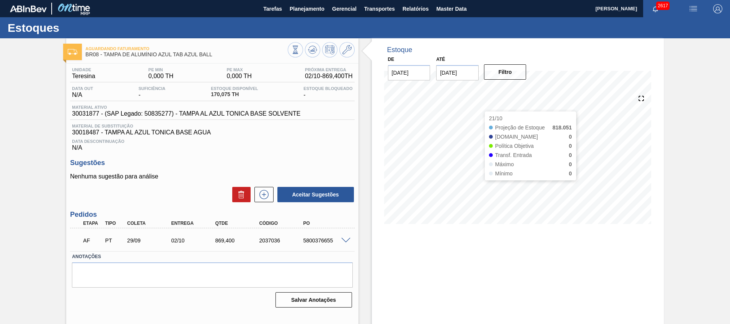
scroll to position [5, 0]
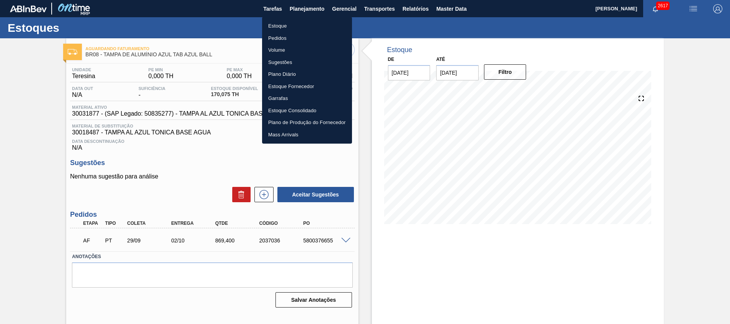
scroll to position [5, 0]
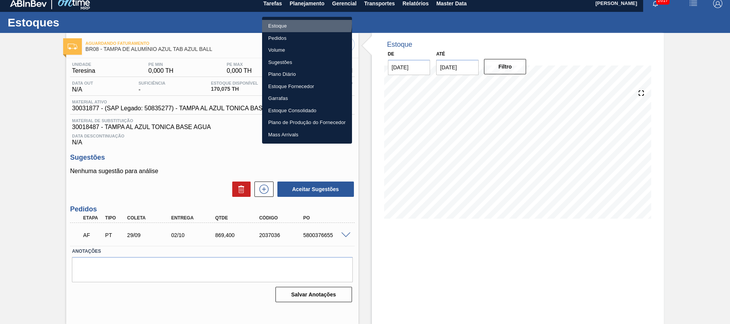
click at [301, 23] on li "Estoque" at bounding box center [307, 26] width 90 height 12
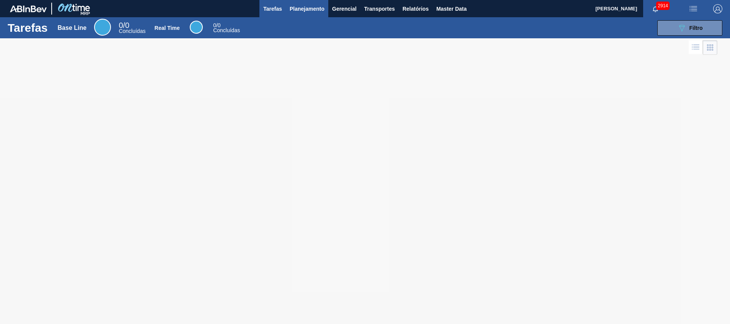
click at [297, 10] on span "Planejamento" at bounding box center [307, 8] width 35 height 9
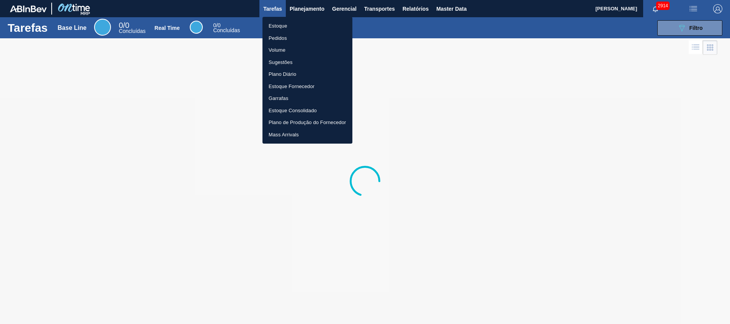
click at [289, 23] on li "Estoque" at bounding box center [307, 26] width 90 height 12
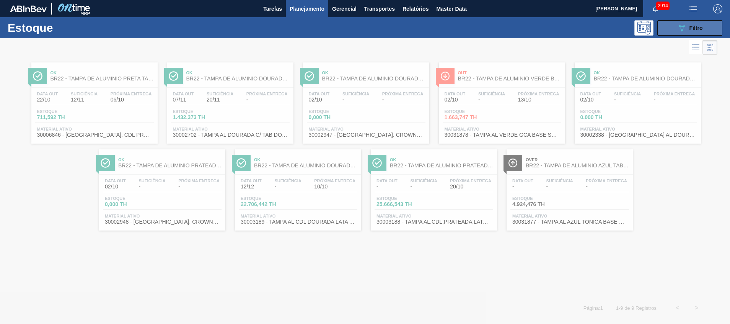
click at [675, 26] on button "089F7B8B-B2A5-4AFE-B5C0-19BA573D28AC Filtro" at bounding box center [689, 27] width 65 height 15
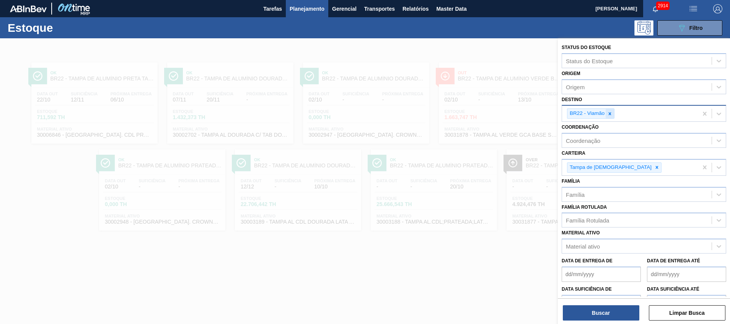
click at [607, 113] on div at bounding box center [609, 114] width 8 height 10
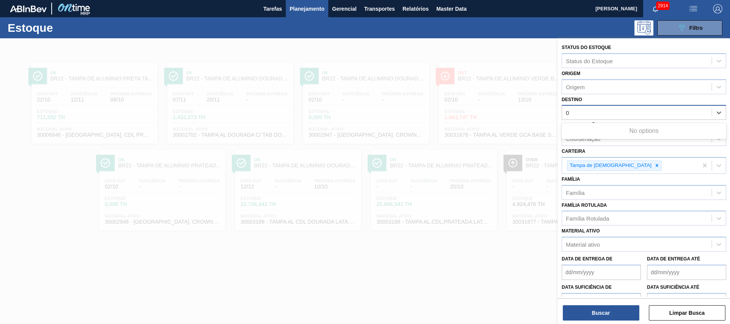
type input "04"
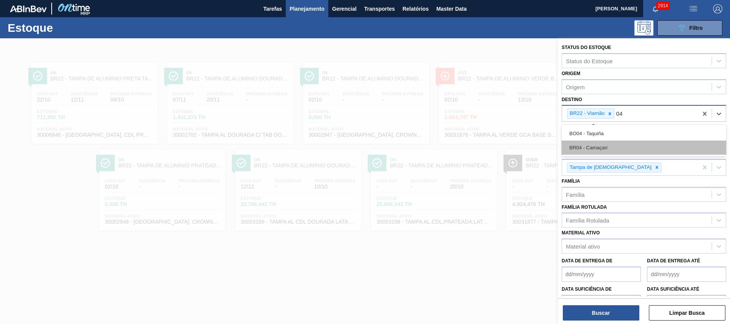
click at [605, 144] on div "BR04 - Camaçari" at bounding box center [643, 147] width 164 height 14
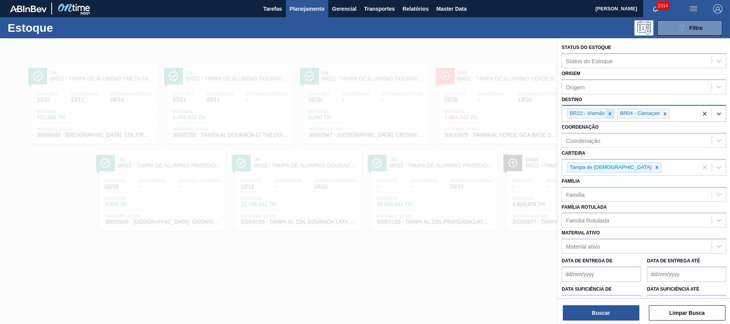
click at [612, 114] on icon at bounding box center [609, 113] width 5 height 5
click at [586, 312] on button "Buscar" at bounding box center [601, 312] width 76 height 15
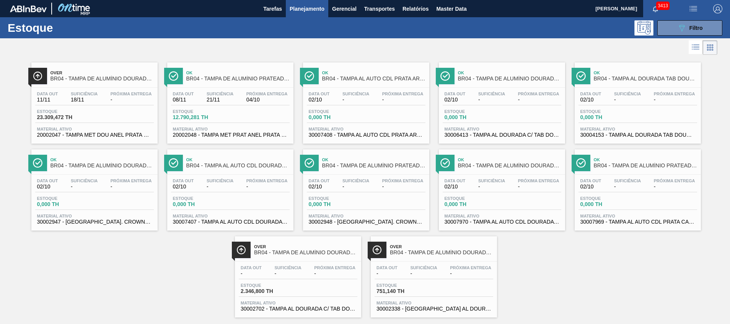
click at [671, 36] on div "Estoque 089F7B8B-B2A5-4AFE-B5C0-19BA573D28AC Filtro" at bounding box center [365, 27] width 730 height 21
click at [665, 34] on button "089F7B8B-B2A5-4AFE-B5C0-19BA573D28AC Filtro" at bounding box center [689, 27] width 65 height 15
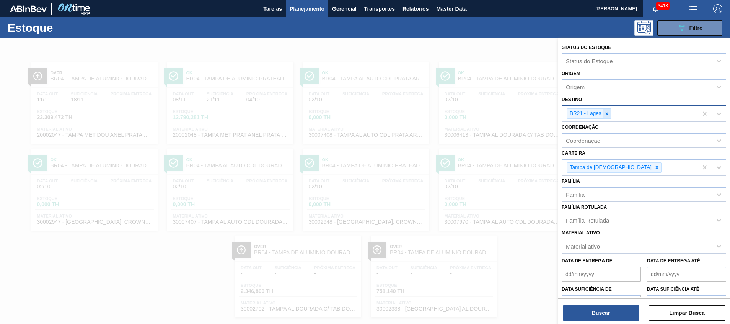
click at [607, 118] on div "BR21 - Lages" at bounding box center [589, 113] width 44 height 10
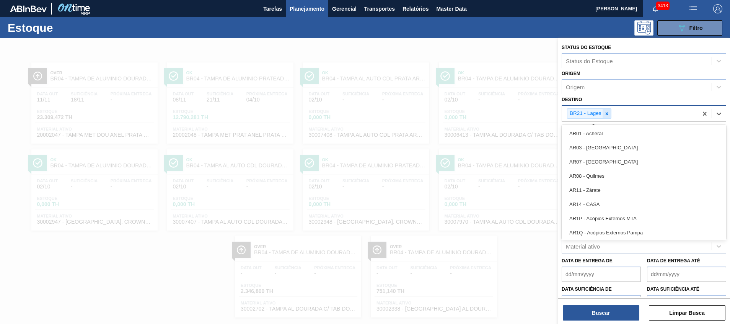
click at [609, 111] on div at bounding box center [606, 114] width 8 height 10
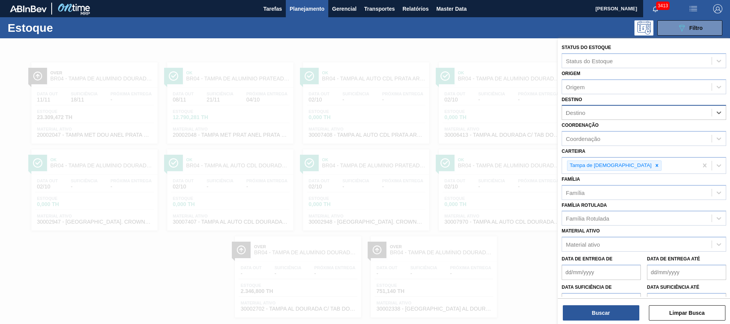
type input "ser"
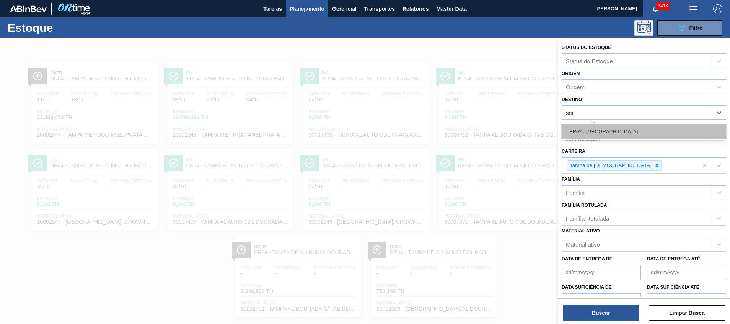
click at [585, 129] on div "BR02 - Sergipe" at bounding box center [643, 131] width 164 height 14
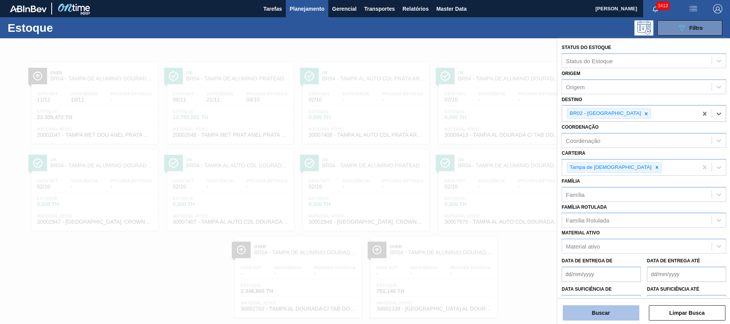
click at [594, 316] on button "Buscar" at bounding box center [601, 312] width 76 height 15
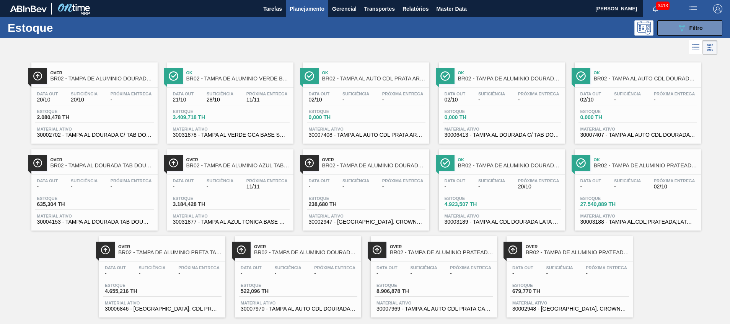
scroll to position [13, 0]
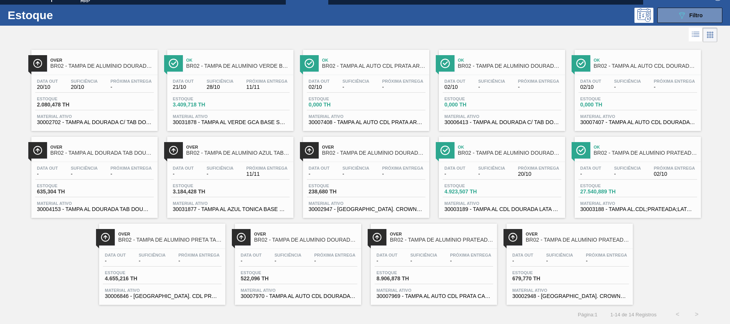
click at [635, 198] on div "Data out - Suficiência - Próxima Entrega 02/10 Estoque 27.540,889 TH Material a…" at bounding box center [637, 188] width 126 height 52
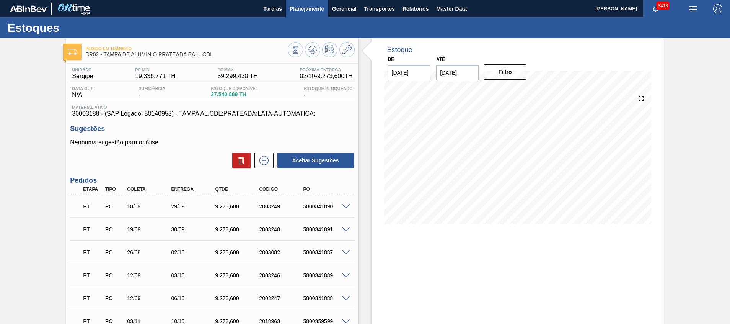
click at [298, 5] on span "Planejamento" at bounding box center [307, 8] width 35 height 9
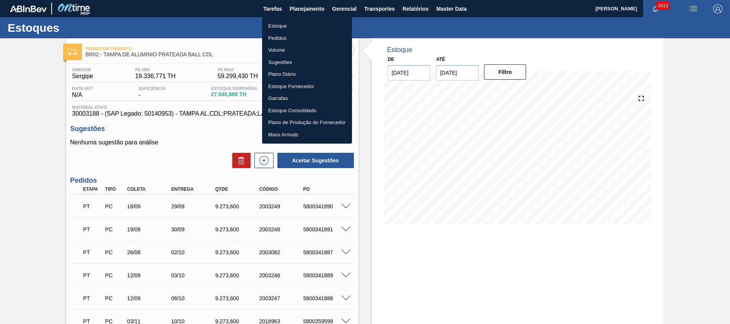
drag, startPoint x: 293, startPoint y: 29, endPoint x: 161, endPoint y: 0, distance: 134.9
click at [293, 29] on li "Estoque" at bounding box center [307, 26] width 90 height 12
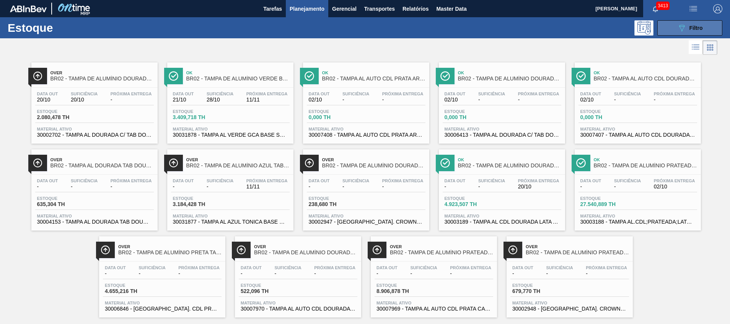
click at [677, 31] on icon "089F7B8B-B2A5-4AFE-B5C0-19BA573D28AC" at bounding box center [681, 27] width 9 height 9
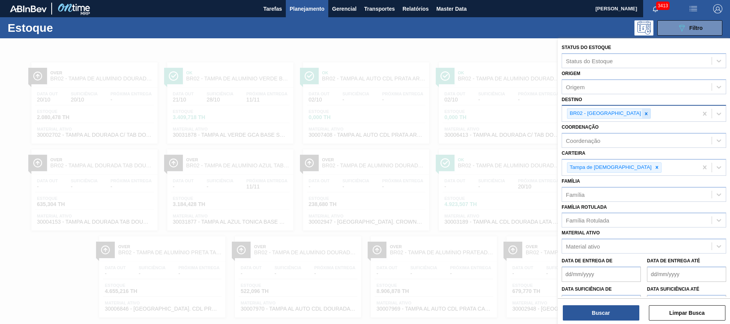
click at [645, 114] on icon at bounding box center [646, 113] width 3 height 3
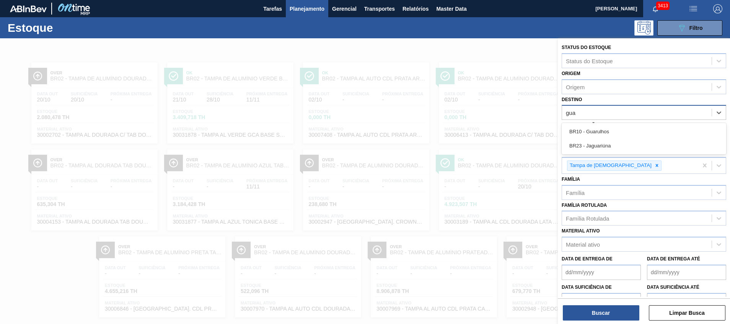
type input "guar"
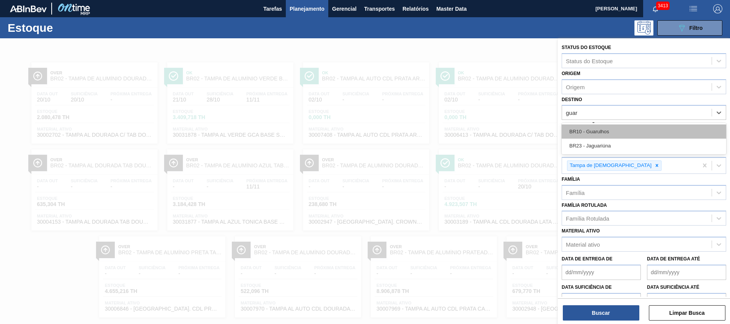
click at [606, 126] on div "BR10 - Guarulhos" at bounding box center [643, 131] width 164 height 14
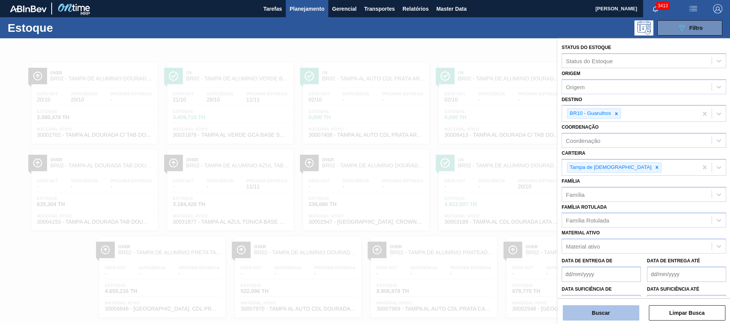
click at [598, 312] on button "Buscar" at bounding box center [601, 312] width 76 height 15
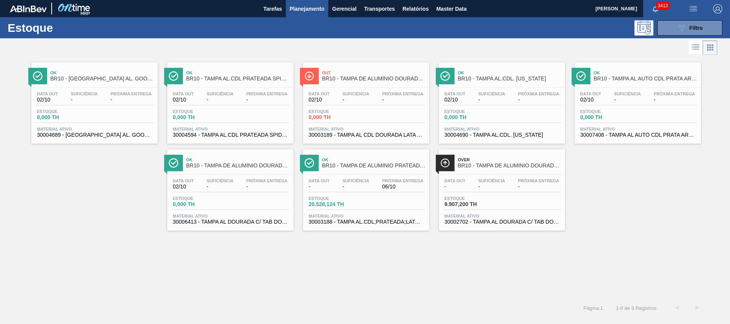
click at [392, 190] on div "Data out - Suficiência - Próxima Entrega 06/10" at bounding box center [366, 185] width 119 height 14
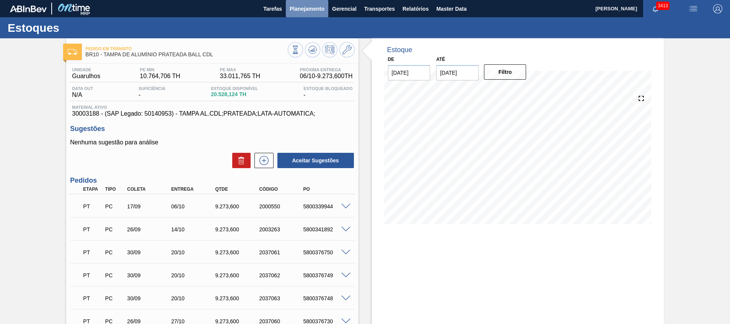
click at [300, 10] on span "Planejamento" at bounding box center [307, 8] width 35 height 9
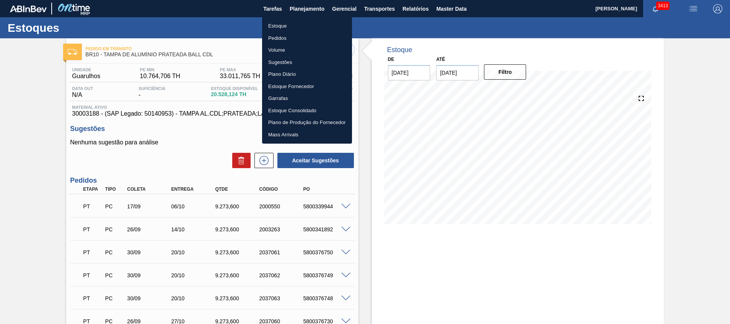
click at [294, 26] on li "Estoque" at bounding box center [307, 26] width 90 height 12
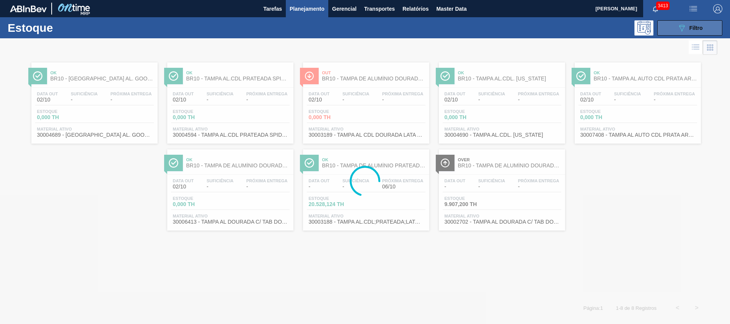
click at [673, 29] on button "089F7B8B-B2A5-4AFE-B5C0-19BA573D28AC Filtro" at bounding box center [689, 27] width 65 height 15
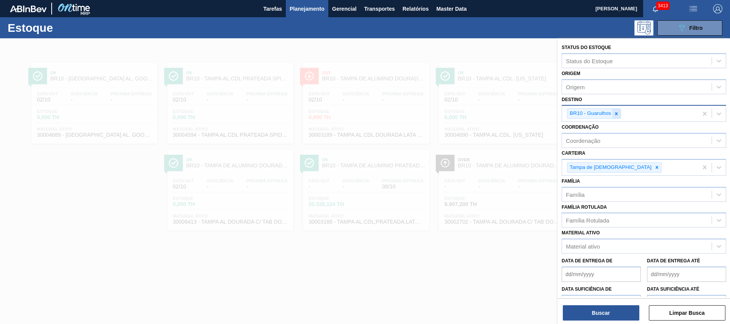
click at [613, 113] on icon at bounding box center [615, 113] width 5 height 5
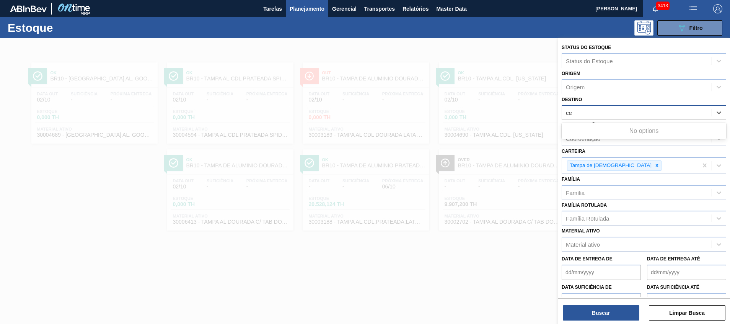
type input "ceb"
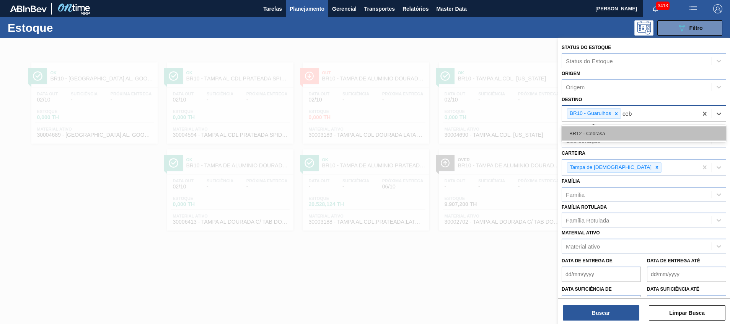
click at [609, 132] on div "BR12 - Cebrasa" at bounding box center [643, 133] width 164 height 14
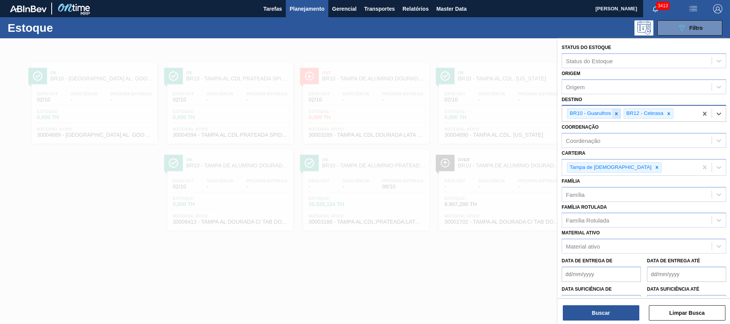
click at [616, 114] on icon at bounding box center [616, 113] width 3 height 3
click at [587, 310] on button "Buscar" at bounding box center [601, 312] width 76 height 15
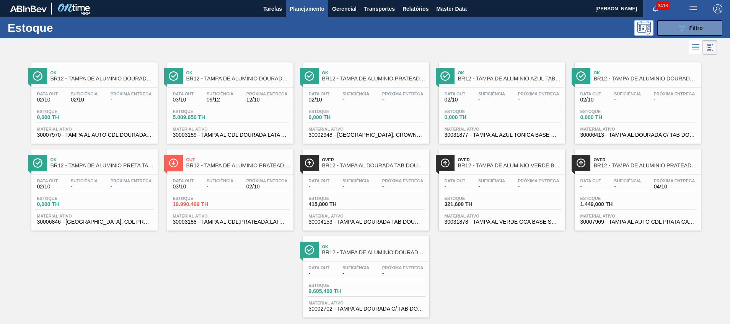
click at [235, 207] on div "Estoque 19.990,469 TH" at bounding box center [230, 203] width 119 height 14
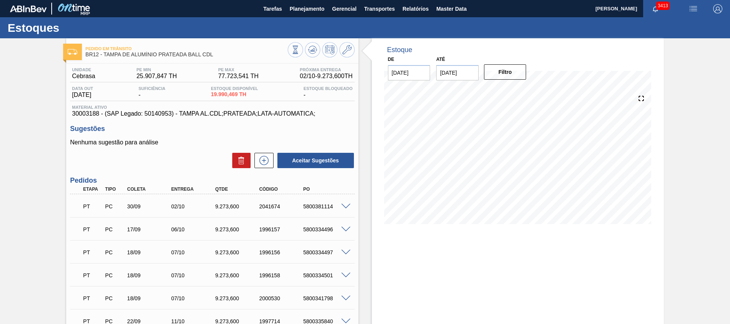
click at [345, 207] on span at bounding box center [345, 206] width 9 height 6
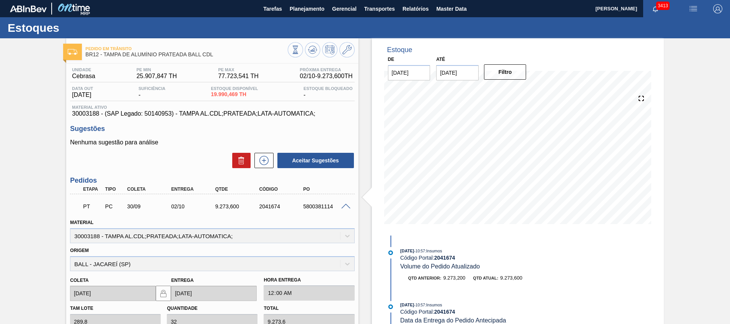
click at [346, 205] on span at bounding box center [345, 206] width 9 height 6
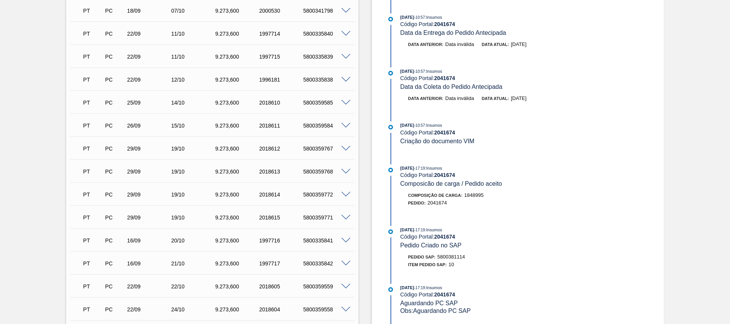
scroll to position [58, 0]
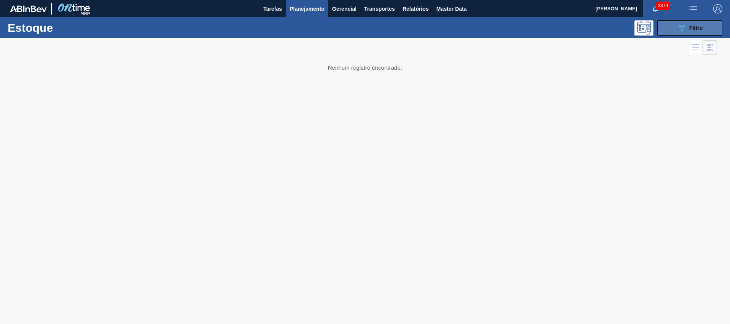
click at [670, 33] on button "089F7B8B-B2A5-4AFE-B5C0-19BA573D28AC Filtro" at bounding box center [689, 27] width 65 height 15
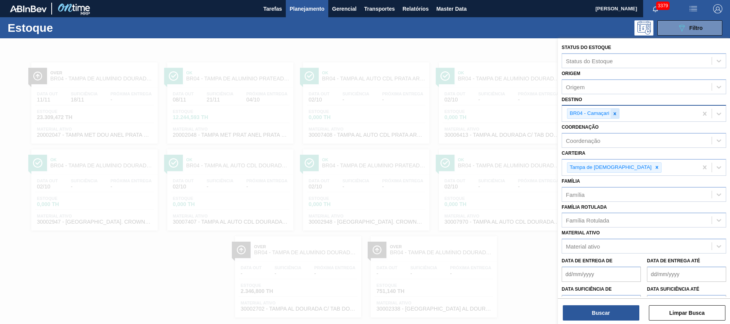
click at [616, 113] on icon at bounding box center [614, 113] width 5 height 5
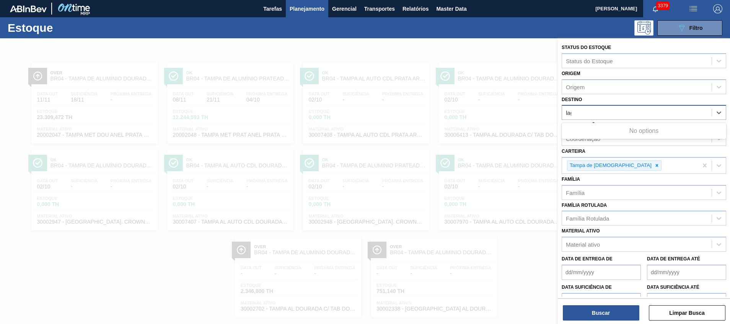
type input "lage"
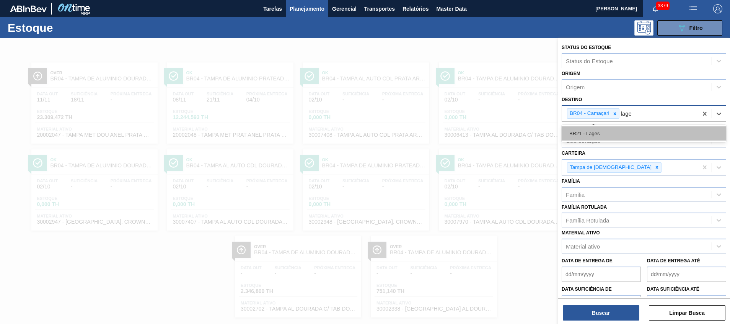
click at [605, 131] on div "BR21 - Lages" at bounding box center [643, 133] width 164 height 14
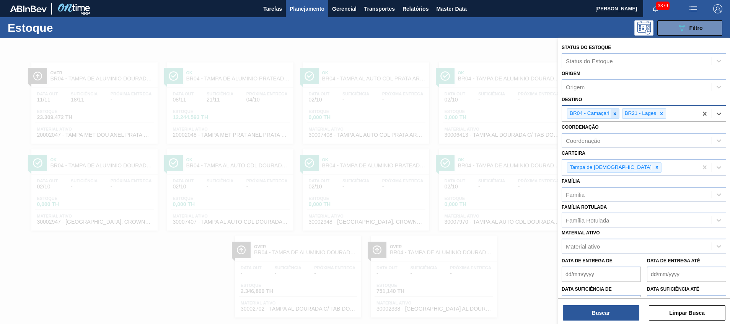
click at [617, 112] on icon at bounding box center [614, 113] width 5 height 5
click at [584, 318] on button "Buscar" at bounding box center [601, 312] width 76 height 15
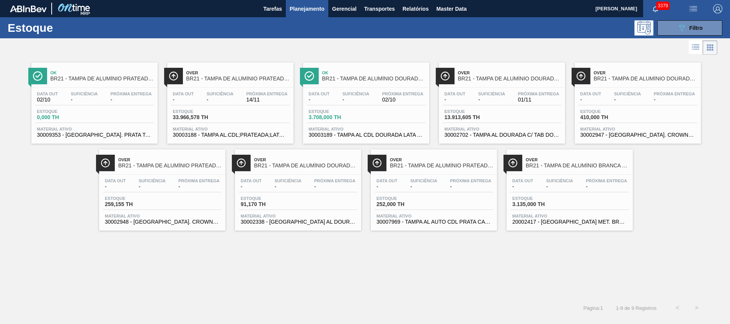
click at [370, 135] on span "30003189 - TAMPA AL CDL DOURADA LATA AUTOMATICA" at bounding box center [366, 135] width 115 height 6
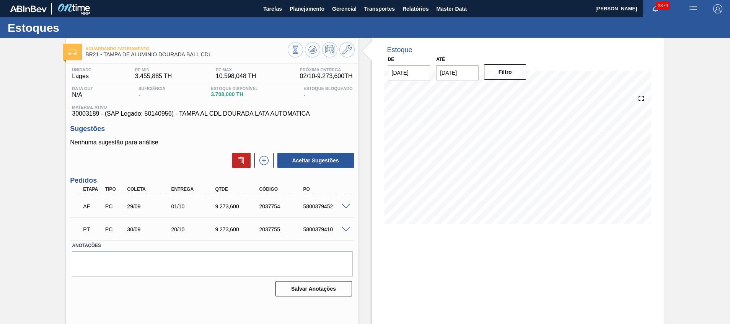
click at [348, 204] on span at bounding box center [345, 206] width 9 height 6
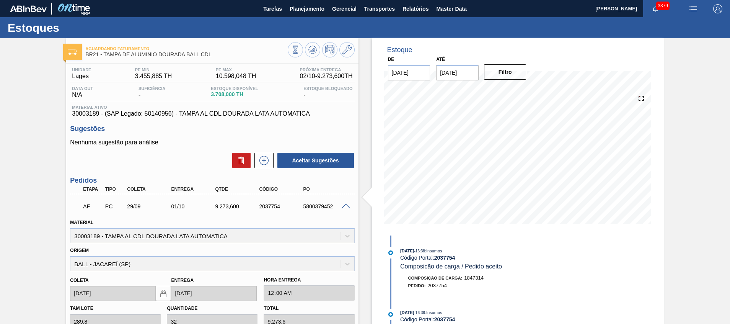
click at [348, 205] on span at bounding box center [345, 206] width 9 height 6
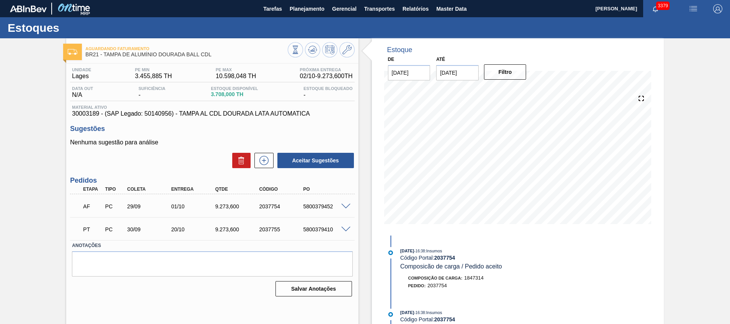
click at [346, 207] on span at bounding box center [345, 206] width 9 height 6
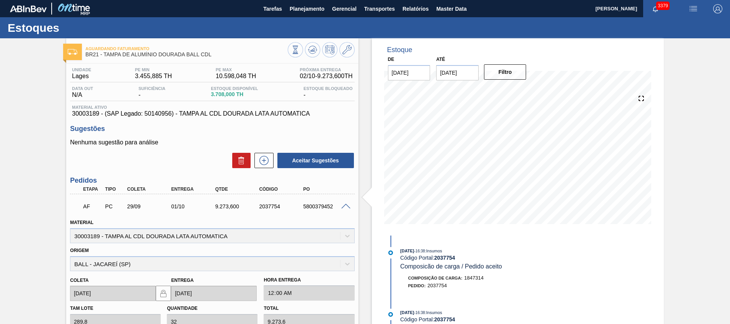
click at [346, 207] on span at bounding box center [345, 206] width 9 height 6
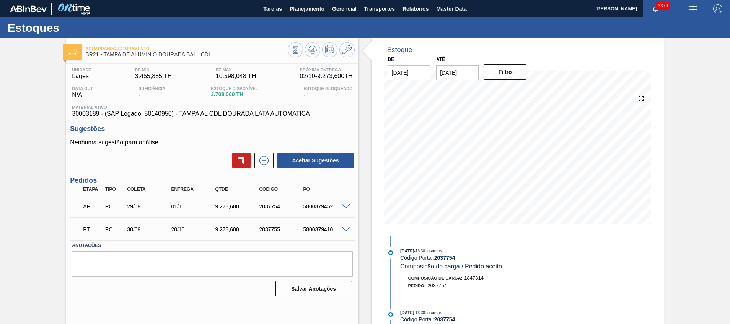
click at [33, 226] on div "Aguardando Faturamento BR21 - TAMPA DE ALUMÍNIO DOURADA BALL CDL Unidade Lages …" at bounding box center [365, 183] width 730 height 291
click at [354, 218] on div "Unidade Lages PE MIN 3.455,885 TH PE MAX 10.598,048 TH Próxima Entrega 02/10 - …" at bounding box center [212, 180] width 292 height 235
click at [346, 205] on span at bounding box center [345, 206] width 9 height 6
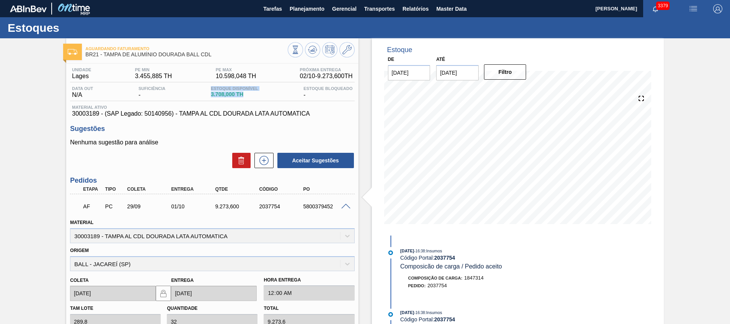
drag, startPoint x: 219, startPoint y: 91, endPoint x: 257, endPoint y: 93, distance: 38.6
click at [248, 92] on div "Data out N/A Suficiência - Estoque Disponível 3.708,000 TH [DEMOGRAPHIC_DATA] B…" at bounding box center [212, 93] width 284 height 15
